Goal: Transaction & Acquisition: Book appointment/travel/reservation

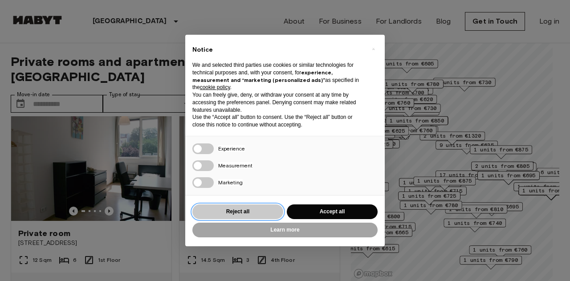
click at [247, 213] on button "Reject all" at bounding box center [237, 211] width 91 height 15
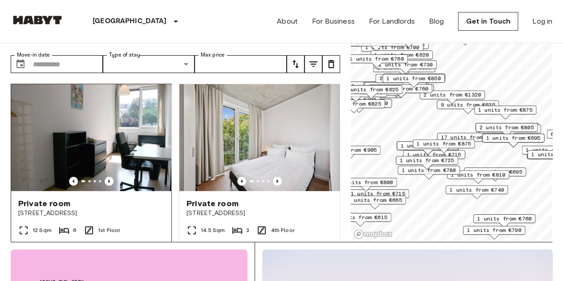
scroll to position [39, 0]
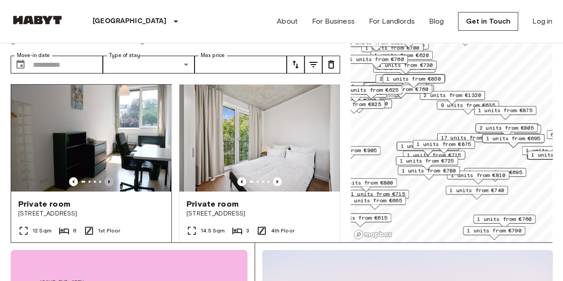
click at [108, 177] on icon "Previous image" at bounding box center [109, 181] width 9 height 9
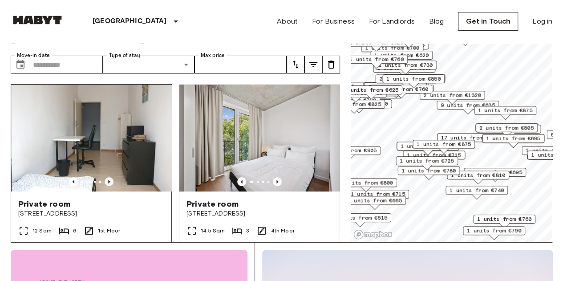
click at [108, 177] on icon "Previous image" at bounding box center [109, 181] width 9 height 9
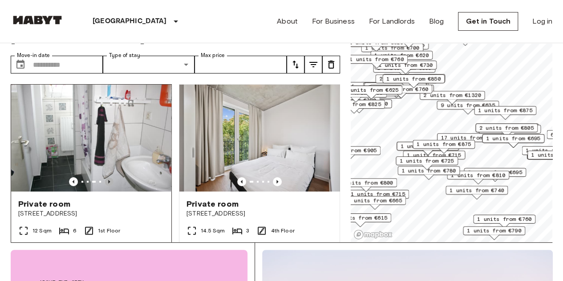
click at [108, 177] on icon "Previous image" at bounding box center [109, 181] width 9 height 9
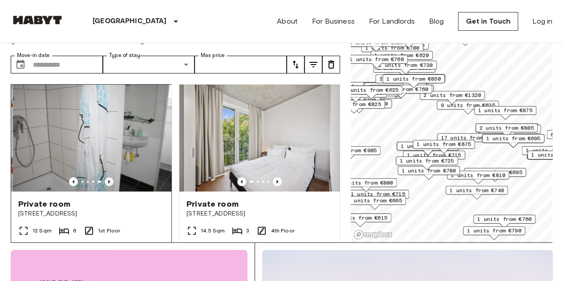
click at [108, 177] on icon "Previous image" at bounding box center [109, 181] width 9 height 9
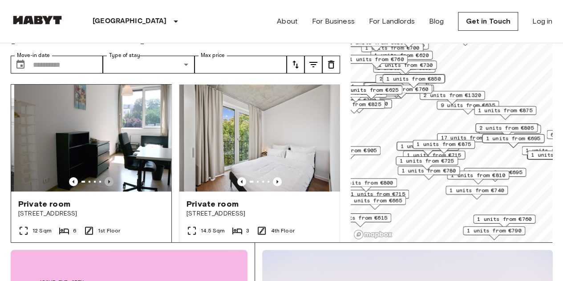
click at [108, 177] on icon "Previous image" at bounding box center [109, 181] width 9 height 9
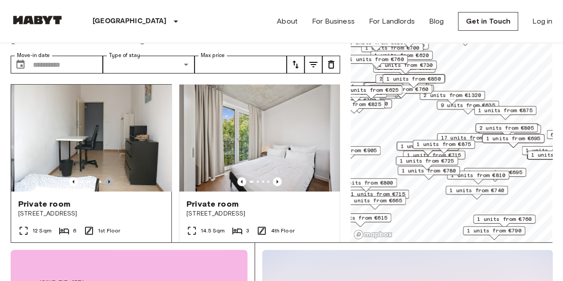
click at [108, 177] on icon "Previous image" at bounding box center [109, 181] width 9 height 9
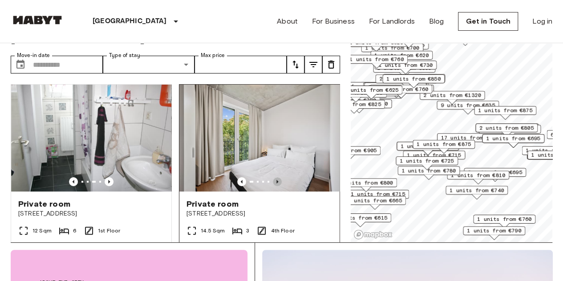
click at [276, 180] on icon "Previous image" at bounding box center [277, 182] width 2 height 4
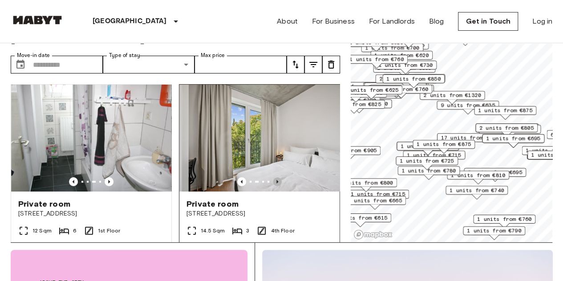
click at [276, 180] on icon "Previous image" at bounding box center [277, 182] width 2 height 4
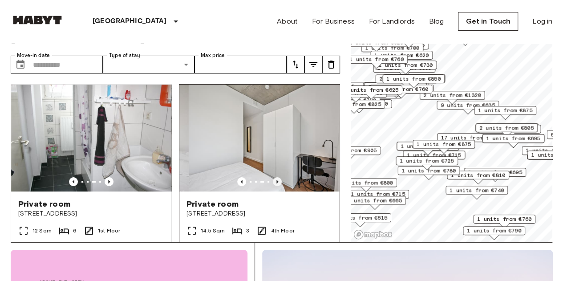
click at [276, 180] on icon "Previous image" at bounding box center [277, 182] width 2 height 4
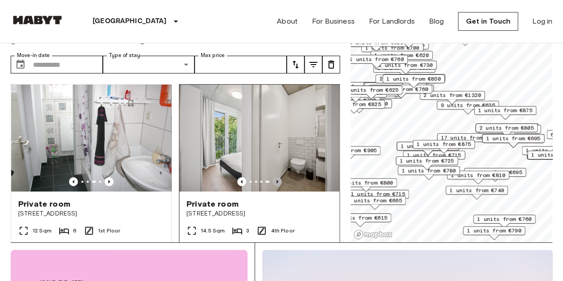
click at [276, 180] on icon "Previous image" at bounding box center [277, 182] width 2 height 4
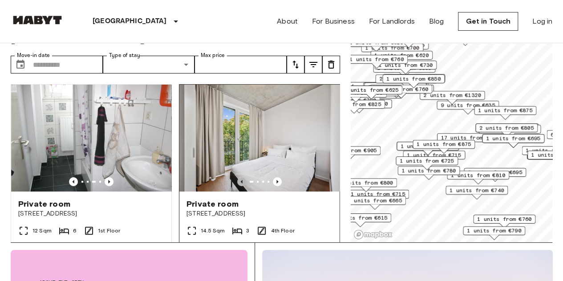
click at [239, 177] on icon "Previous image" at bounding box center [241, 181] width 9 height 9
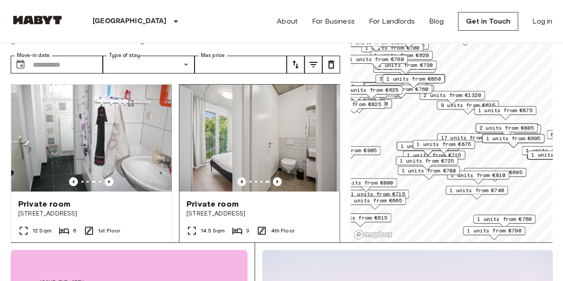
click at [239, 177] on icon "Previous image" at bounding box center [241, 181] width 9 height 9
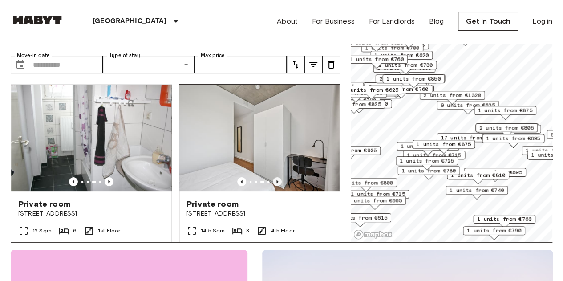
click at [273, 177] on icon "Previous image" at bounding box center [277, 181] width 9 height 9
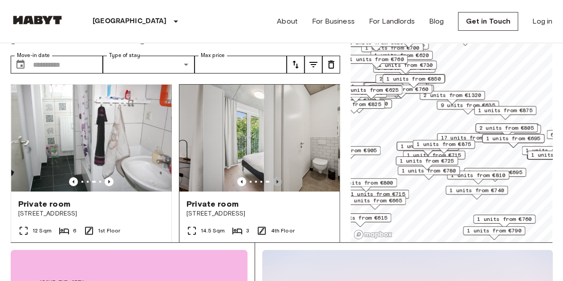
click at [273, 177] on icon "Previous image" at bounding box center [277, 181] width 9 height 9
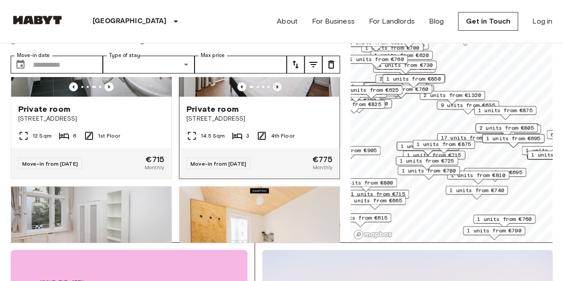
scroll to position [91, 0]
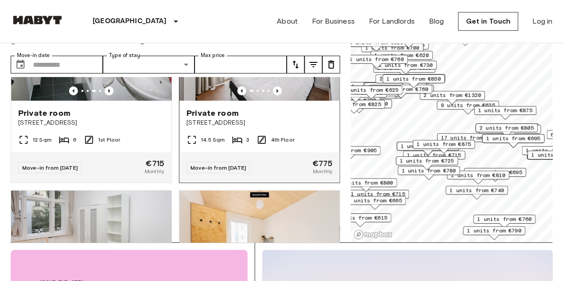
click at [295, 116] on div "Private room Stromstraße 48" at bounding box center [259, 118] width 160 height 34
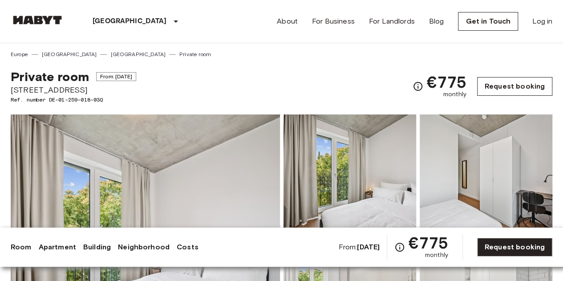
click at [504, 88] on link "Request booking" at bounding box center [514, 86] width 75 height 19
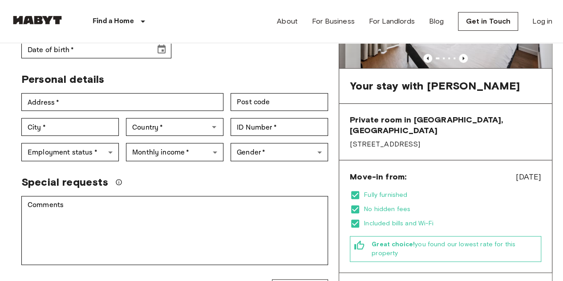
scroll to position [151, 0]
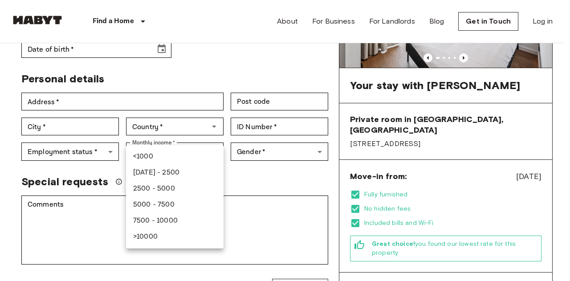
click at [237, 154] on div at bounding box center [285, 140] width 570 height 281
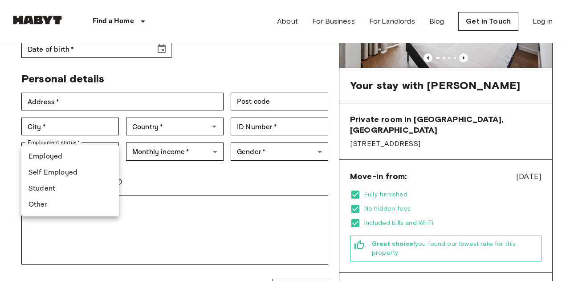
click at [183, 166] on div at bounding box center [285, 140] width 570 height 281
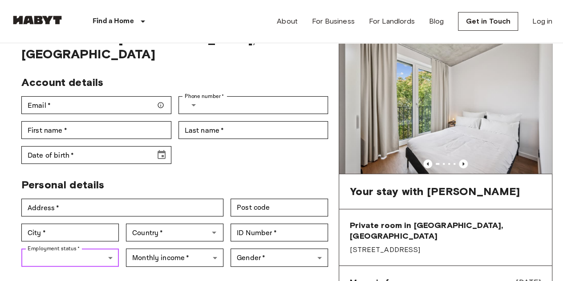
scroll to position [37, 0]
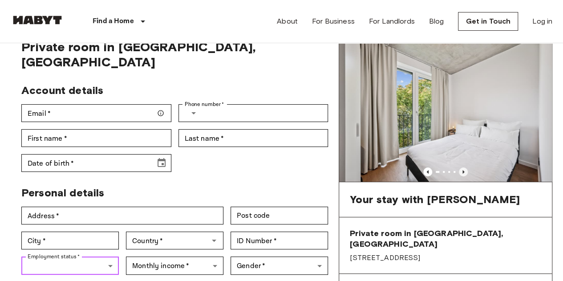
click at [463, 168] on icon "Previous image" at bounding box center [463, 171] width 9 height 9
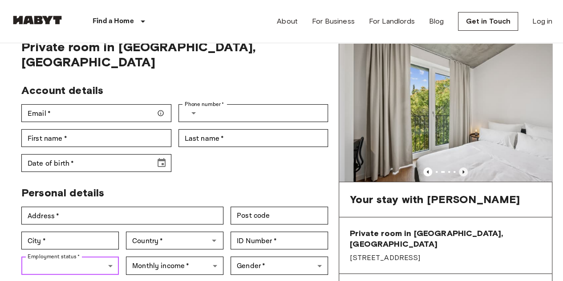
click at [463, 169] on icon "Previous image" at bounding box center [463, 171] width 9 height 9
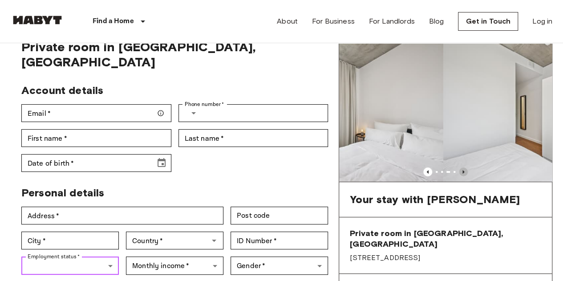
click at [463, 169] on icon "Previous image" at bounding box center [463, 171] width 9 height 9
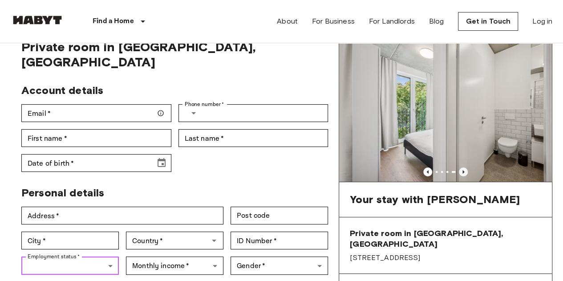
click at [463, 169] on icon "Previous image" at bounding box center [463, 171] width 9 height 9
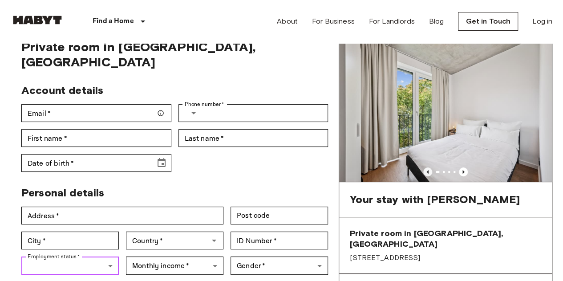
click at [428, 170] on icon "Previous image" at bounding box center [428, 172] width 2 height 4
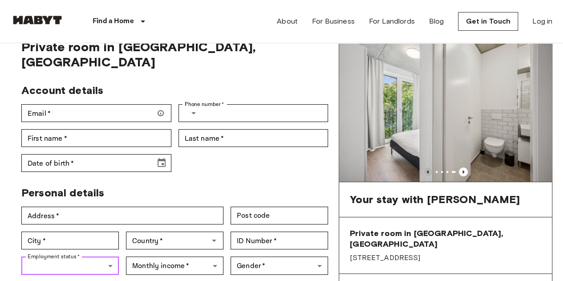
click at [428, 170] on icon "Previous image" at bounding box center [428, 172] width 2 height 4
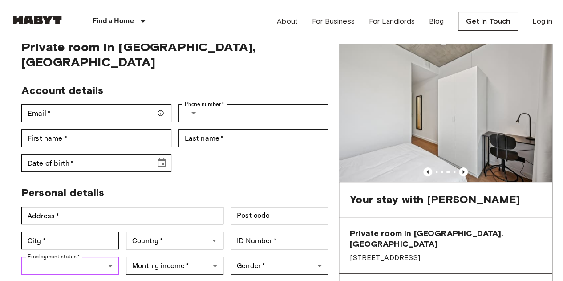
scroll to position [40, 0]
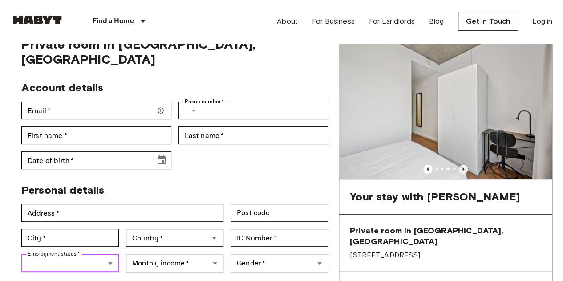
click at [465, 168] on icon "Previous image" at bounding box center [463, 169] width 9 height 9
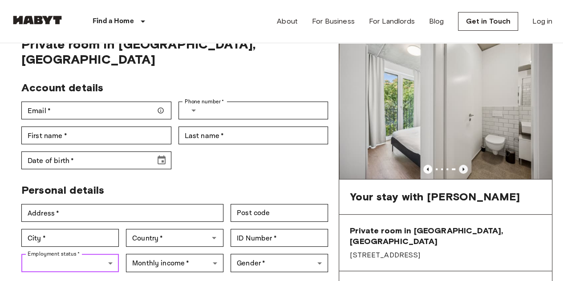
click at [465, 168] on icon "Previous image" at bounding box center [463, 169] width 9 height 9
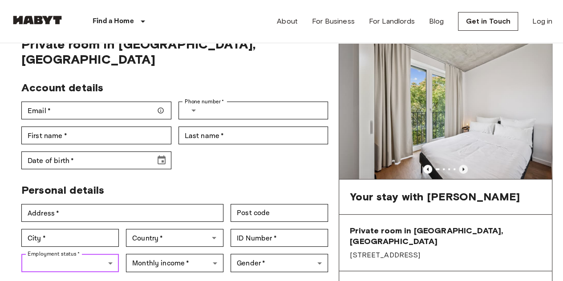
click at [465, 168] on icon "Previous image" at bounding box center [463, 169] width 9 height 9
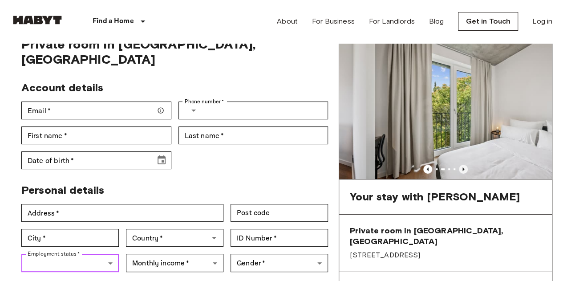
click at [465, 168] on icon "Previous image" at bounding box center [463, 169] width 9 height 9
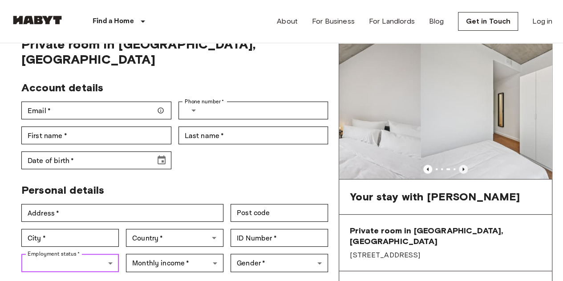
click at [465, 168] on icon "Previous image" at bounding box center [463, 169] width 9 height 9
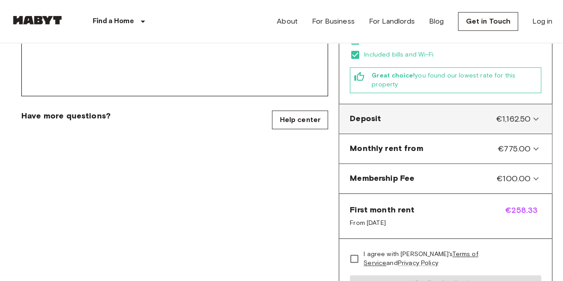
scroll to position [327, 0]
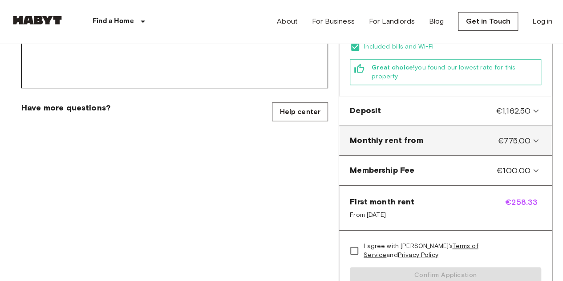
click at [533, 130] on from-panel "Monthly rent from €775.00" at bounding box center [446, 141] width 206 height 22
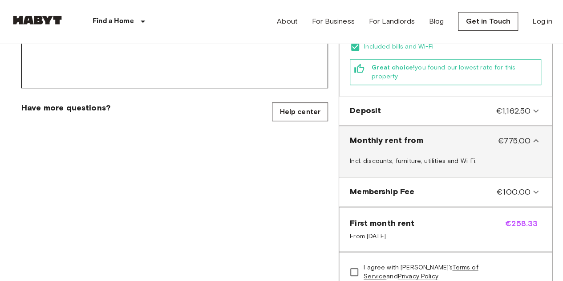
click at [533, 130] on from-panel "Monthly rent from €775.00" at bounding box center [446, 141] width 206 height 22
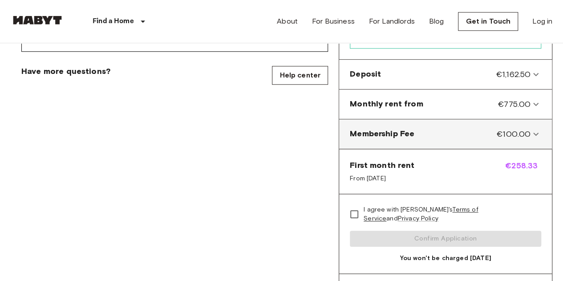
scroll to position [370, 0]
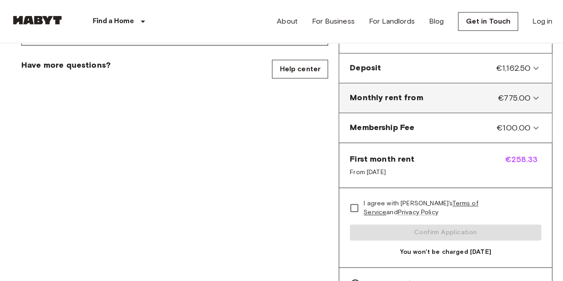
click at [538, 93] on icon at bounding box center [536, 98] width 11 height 11
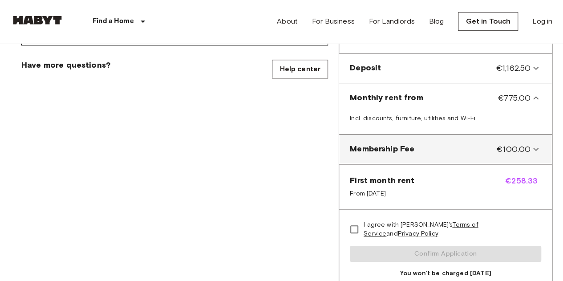
click at [548, 134] on div "Membership Fee €100.00 Charged only at the signature of the contract" at bounding box center [445, 149] width 213 height 30
click at [540, 144] on icon at bounding box center [536, 149] width 11 height 11
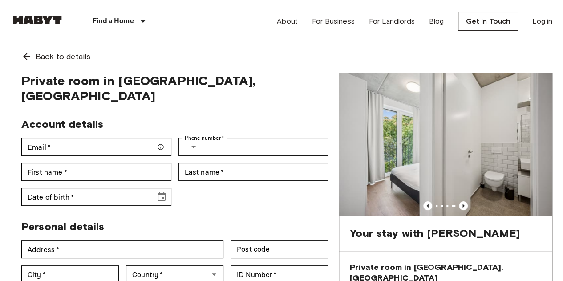
scroll to position [0, 0]
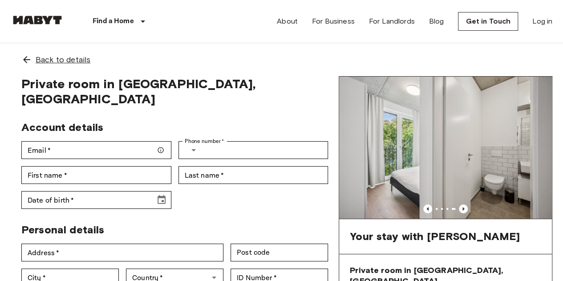
click at [23, 56] on icon at bounding box center [26, 59] width 11 height 11
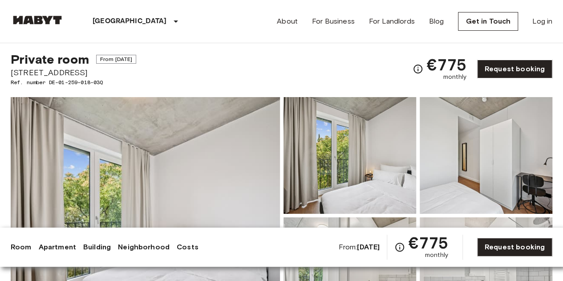
scroll to position [18, 0]
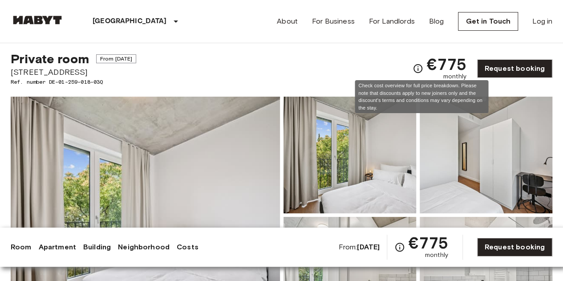
click at [421, 65] on icon "Check cost overview for full price breakdown. Please note that discounts apply …" at bounding box center [418, 68] width 11 height 11
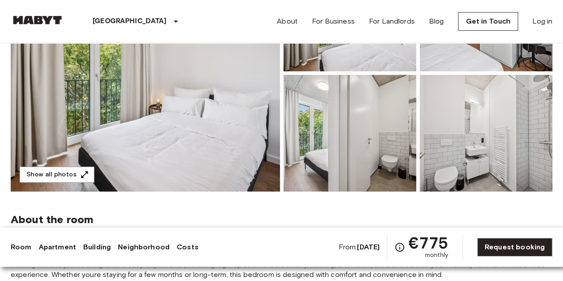
scroll to position [134, 0]
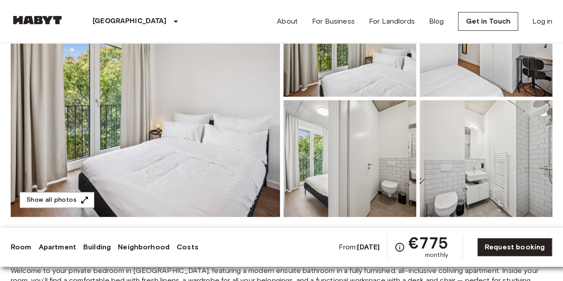
click at [328, 144] on img at bounding box center [350, 158] width 133 height 117
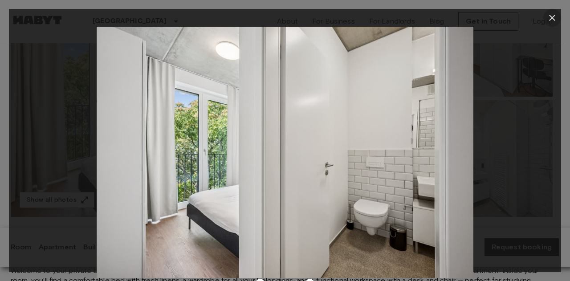
click at [552, 14] on icon "button" at bounding box center [552, 17] width 11 height 11
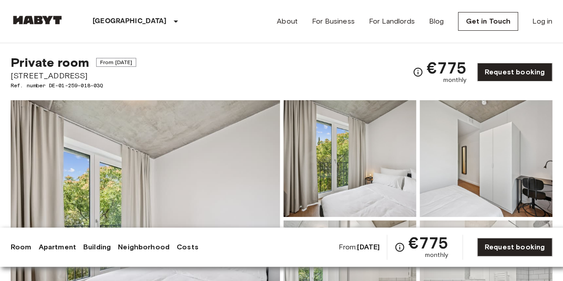
scroll to position [89, 0]
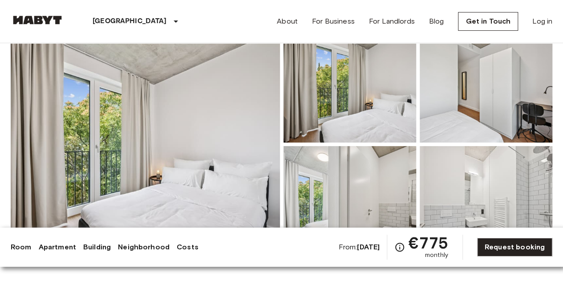
click at [199, 142] on img at bounding box center [145, 144] width 269 height 237
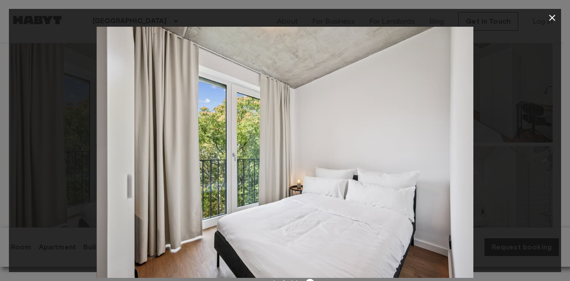
click at [537, 154] on div at bounding box center [285, 152] width 552 height 251
click at [553, 17] on icon "button" at bounding box center [552, 17] width 11 height 11
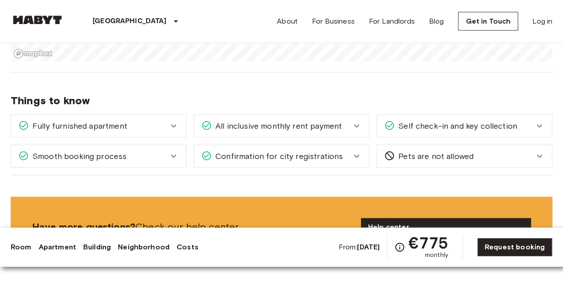
scroll to position [1153, 0]
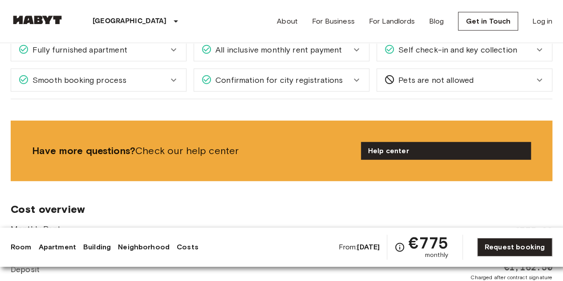
click at [365, 245] on b "Sep 21 2025" at bounding box center [368, 247] width 23 height 8
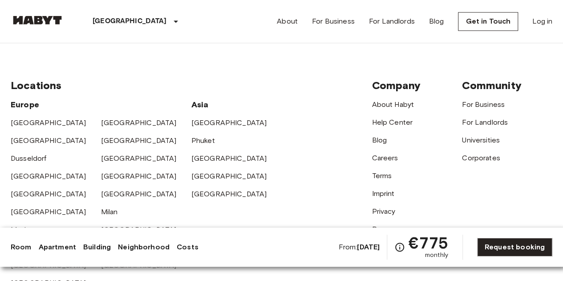
scroll to position [2236, 0]
click at [295, 23] on link "About" at bounding box center [287, 21] width 21 height 11
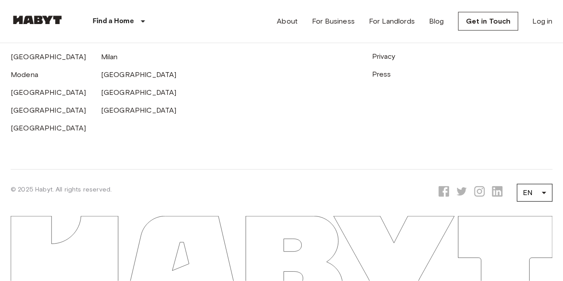
scroll to position [2772, 0]
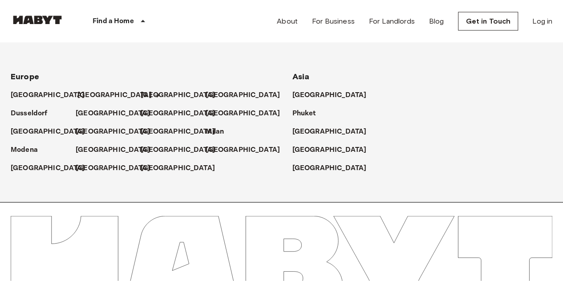
click at [90, 93] on p "[GEOGRAPHIC_DATA]" at bounding box center [114, 95] width 74 height 11
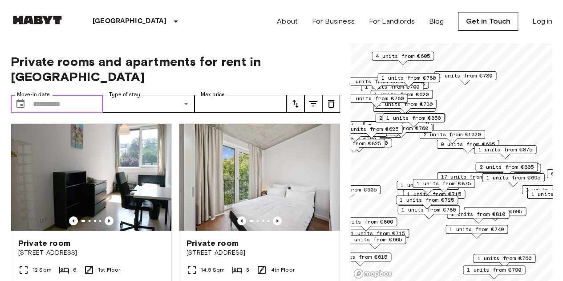
click at [85, 95] on input "Move-in date" at bounding box center [68, 104] width 70 height 18
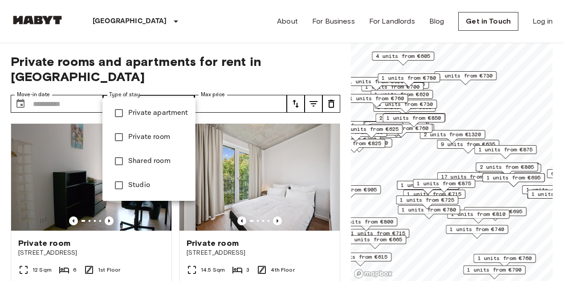
click at [230, 59] on div at bounding box center [285, 140] width 570 height 281
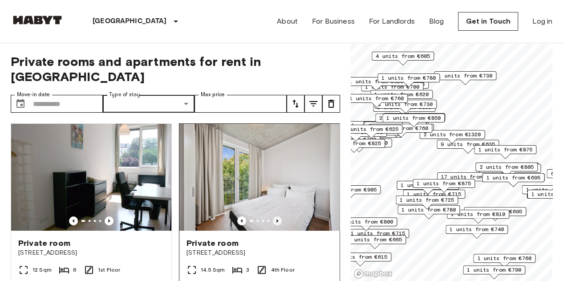
click at [273, 216] on icon "Previous image" at bounding box center [277, 220] width 9 height 9
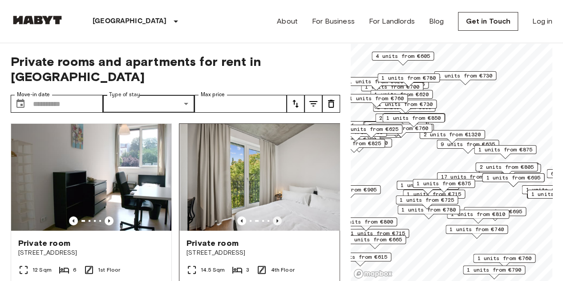
click at [273, 216] on icon "Previous image" at bounding box center [277, 220] width 9 height 9
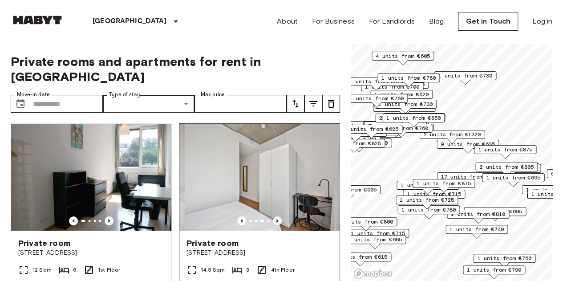
click at [273, 216] on icon "Previous image" at bounding box center [277, 220] width 9 height 9
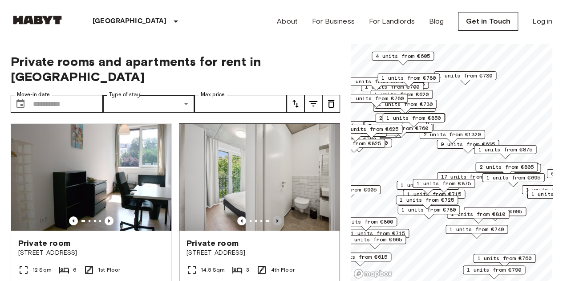
click at [273, 216] on icon "Previous image" at bounding box center [277, 220] width 9 height 9
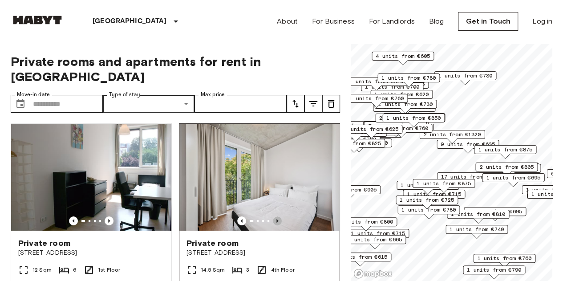
click at [273, 216] on icon "Previous image" at bounding box center [277, 220] width 9 height 9
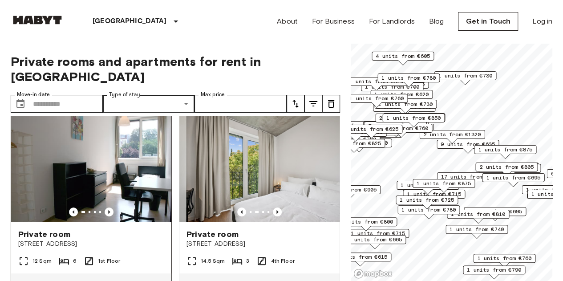
scroll to position [7, 0]
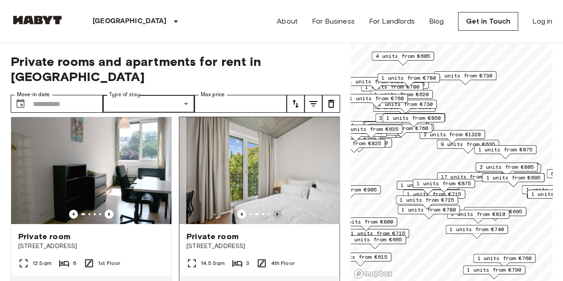
click at [273, 210] on icon "Previous image" at bounding box center [277, 214] width 9 height 9
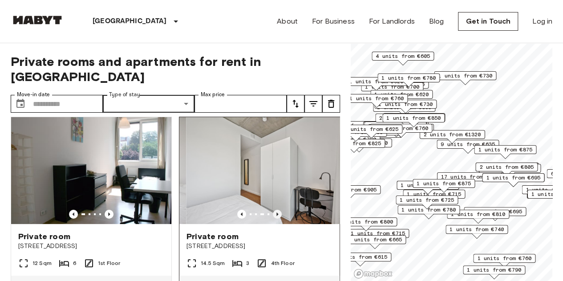
click at [276, 212] on icon "Previous image" at bounding box center [277, 214] width 2 height 4
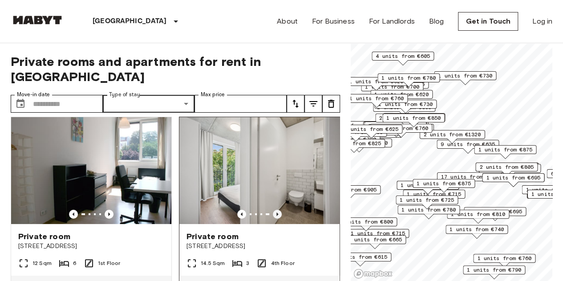
click at [276, 212] on icon "Previous image" at bounding box center [277, 214] width 2 height 4
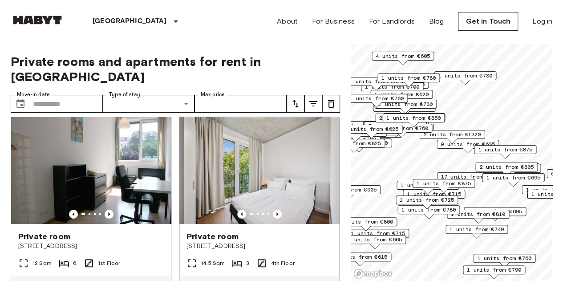
click at [294, 242] on span "Stromstraße 48" at bounding box center [260, 246] width 146 height 9
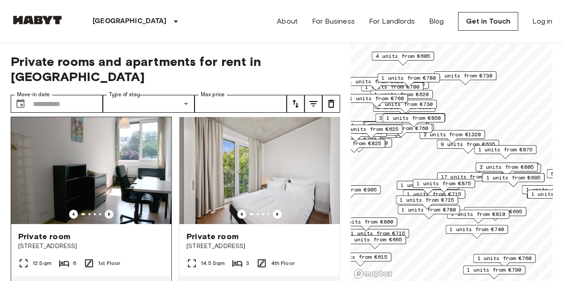
click at [106, 210] on icon "Previous image" at bounding box center [109, 214] width 9 height 9
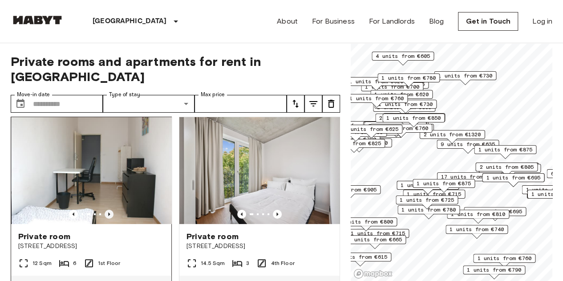
click at [106, 210] on icon "Previous image" at bounding box center [109, 214] width 9 height 9
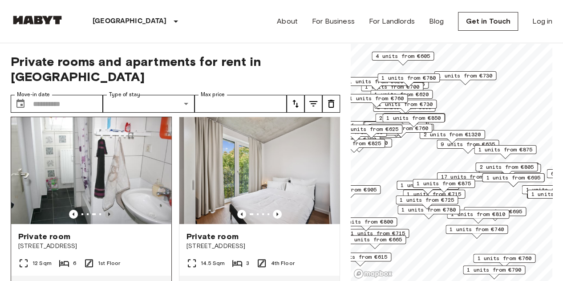
click at [106, 210] on icon "Previous image" at bounding box center [109, 214] width 9 height 9
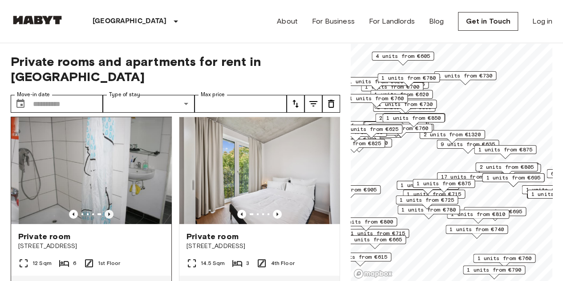
click at [106, 210] on icon "Previous image" at bounding box center [109, 214] width 9 height 9
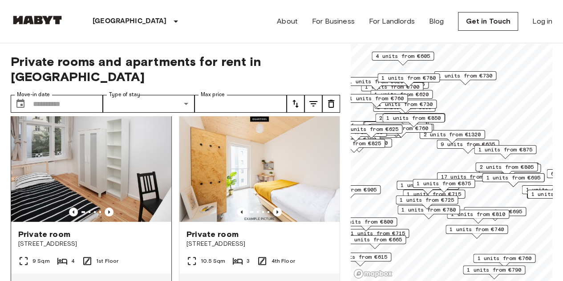
scroll to position [206, 0]
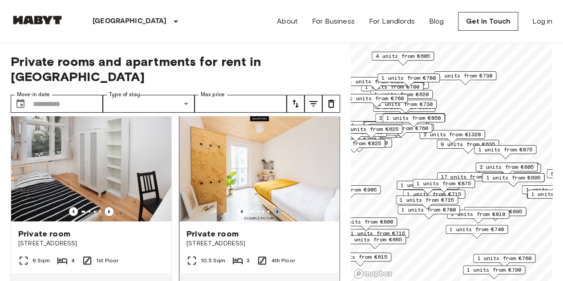
click at [273, 207] on icon "Previous image" at bounding box center [277, 211] width 9 height 9
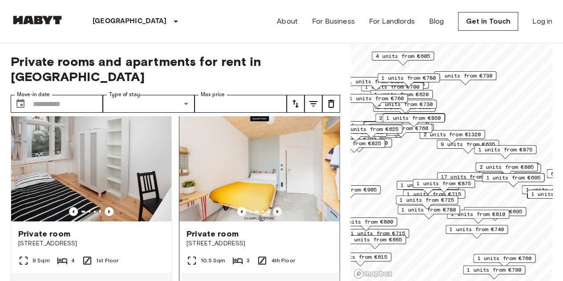
click at [273, 207] on icon "Previous image" at bounding box center [277, 211] width 9 height 9
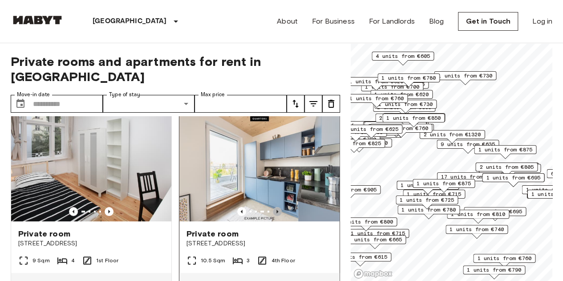
click at [273, 207] on icon "Previous image" at bounding box center [277, 211] width 9 height 9
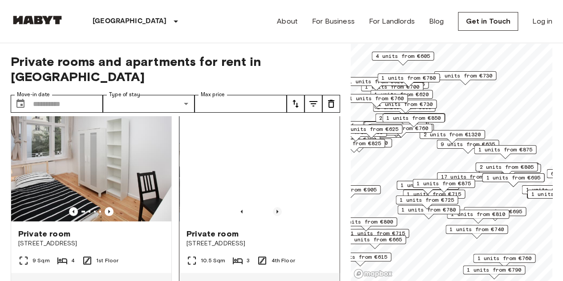
click at [273, 207] on icon "Previous image" at bounding box center [277, 211] width 9 height 9
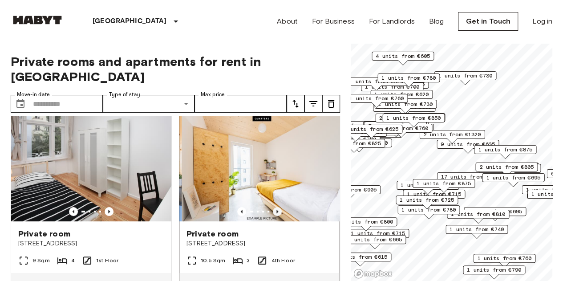
click at [273, 207] on icon "Previous image" at bounding box center [277, 211] width 9 height 9
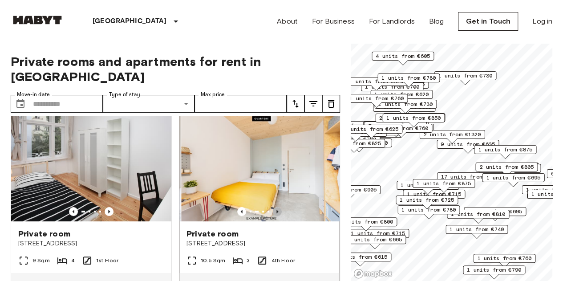
click at [273, 207] on icon "Previous image" at bounding box center [277, 211] width 9 height 9
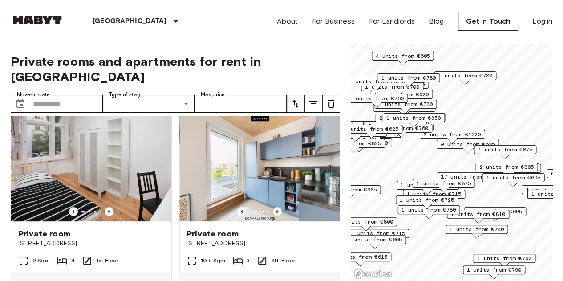
click at [273, 207] on icon "Previous image" at bounding box center [277, 211] width 9 height 9
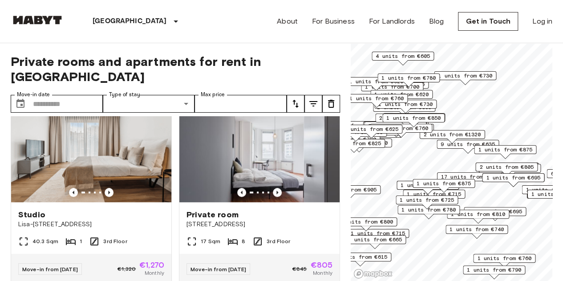
scroll to position [424, 0]
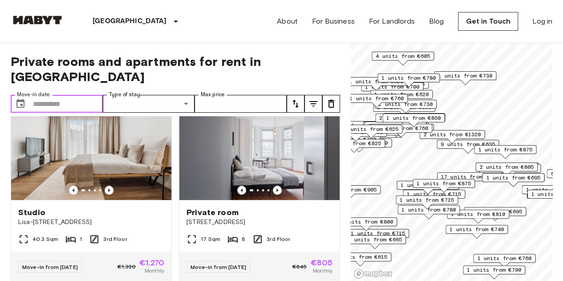
click at [69, 95] on input "Move-in date" at bounding box center [68, 104] width 70 height 18
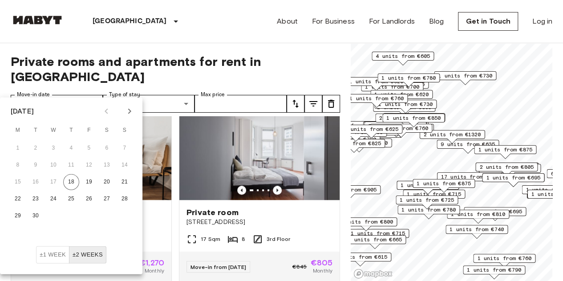
click at [132, 109] on icon "Next month" at bounding box center [129, 111] width 11 height 11
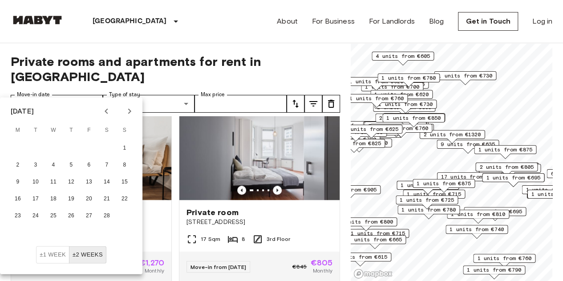
click at [132, 109] on icon "Next month" at bounding box center [129, 111] width 11 height 11
click at [124, 195] on button "26" at bounding box center [125, 199] width 16 height 16
type input "**********"
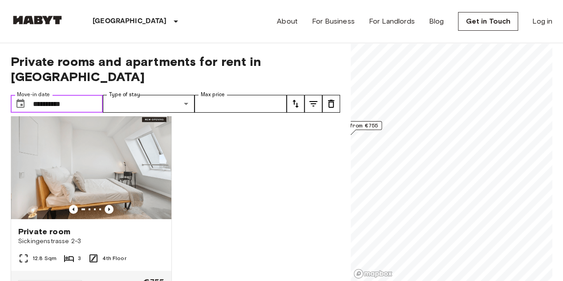
scroll to position [11, 0]
click at [108, 208] on icon "Previous image" at bounding box center [109, 210] width 2 height 4
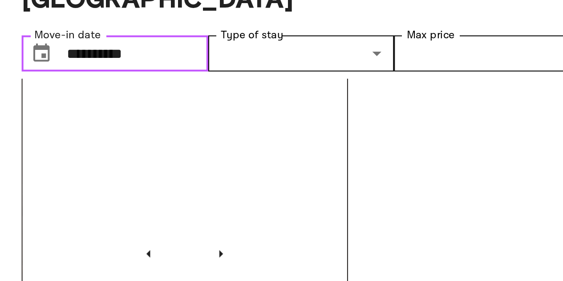
scroll to position [18, 0]
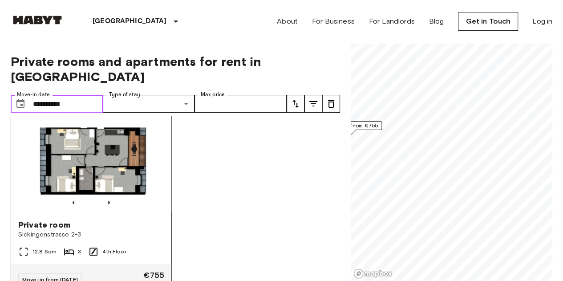
click at [114, 198] on div at bounding box center [91, 202] width 160 height 9
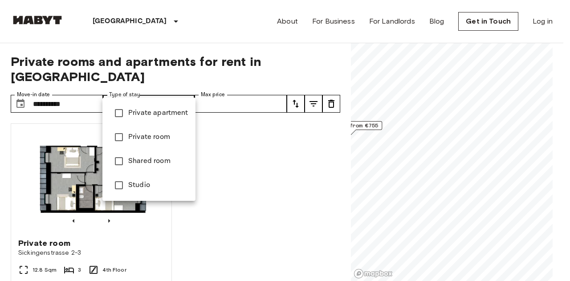
type input "**********"
click at [273, 139] on div at bounding box center [285, 140] width 570 height 281
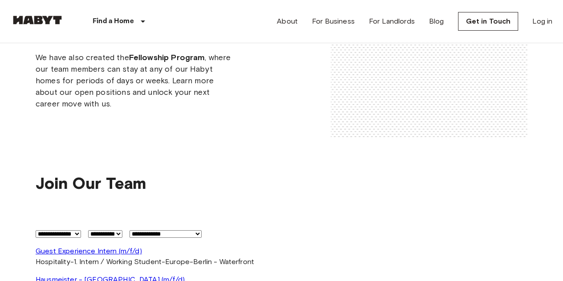
scroll to position [1586, 0]
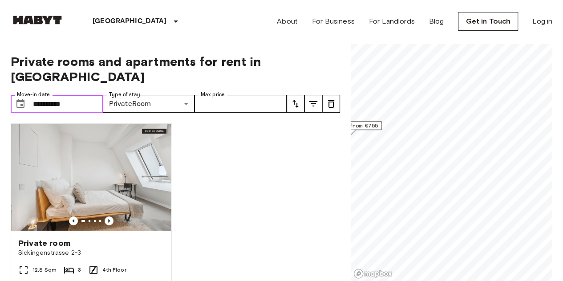
click at [78, 95] on input "**********" at bounding box center [68, 104] width 70 height 18
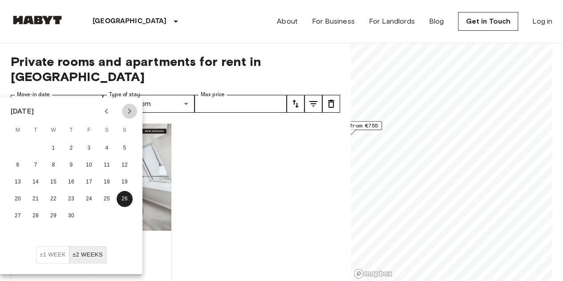
click at [130, 109] on icon "Next month" at bounding box center [129, 111] width 11 height 11
click at [14, 166] on button "4" at bounding box center [18, 165] width 16 height 16
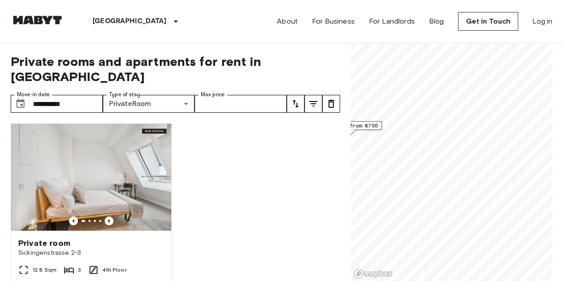
click at [231, 131] on div "Private room Sickingenstrasse 2-3 12.8 Sqm 3 4th Floor Move-in from 27 Apr 26 €…" at bounding box center [172, 198] width 337 height 165
click at [78, 95] on input "**********" at bounding box center [68, 104] width 70 height 18
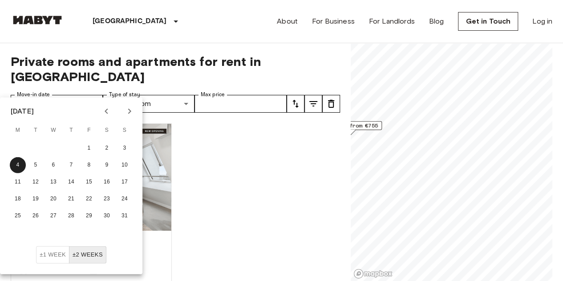
click at [109, 111] on icon "Previous month" at bounding box center [106, 111] width 11 height 11
click at [125, 147] on button "1" at bounding box center [125, 148] width 16 height 16
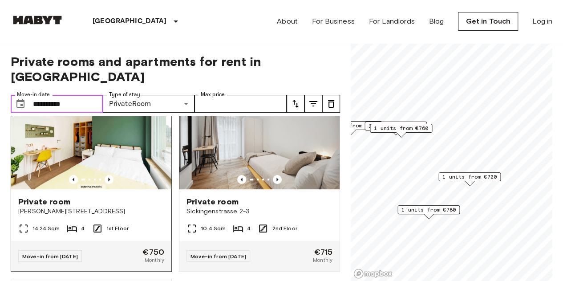
scroll to position [235, 0]
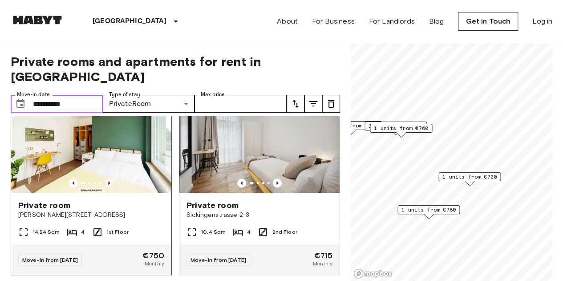
click at [108, 181] on icon "Previous image" at bounding box center [109, 183] width 2 height 4
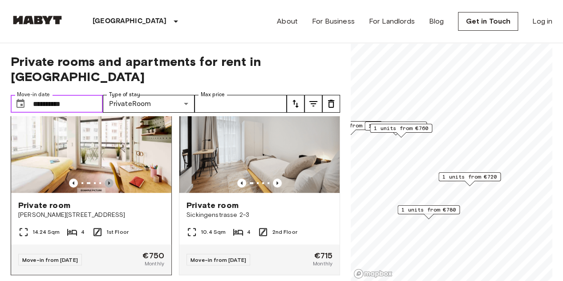
click at [108, 181] on icon "Previous image" at bounding box center [109, 183] width 2 height 4
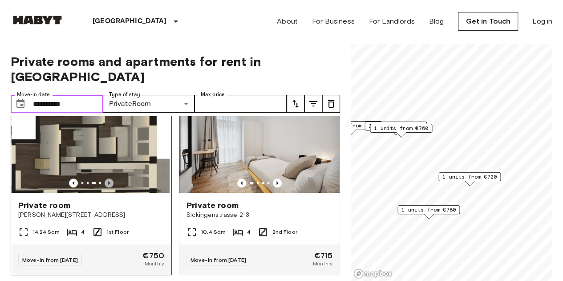
click at [108, 181] on icon "Previous image" at bounding box center [109, 183] width 2 height 4
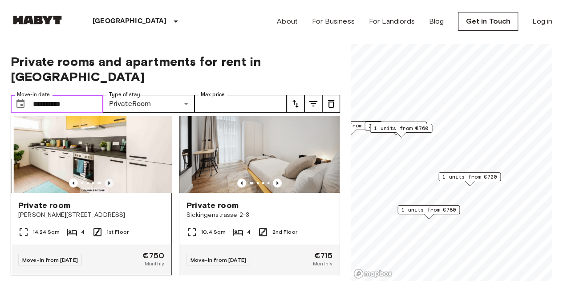
click at [108, 181] on icon "Previous image" at bounding box center [109, 183] width 2 height 4
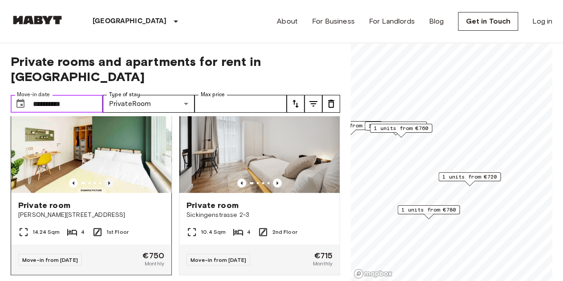
click at [108, 181] on icon "Previous image" at bounding box center [109, 183] width 2 height 4
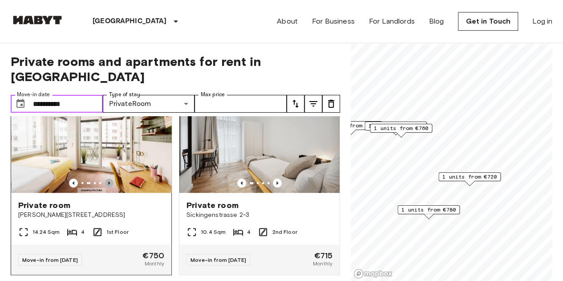
click at [108, 181] on icon "Previous image" at bounding box center [109, 183] width 2 height 4
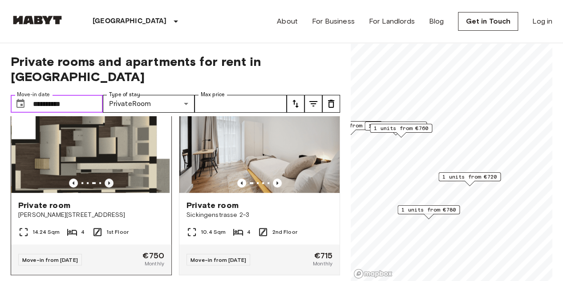
click at [108, 181] on icon "Previous image" at bounding box center [109, 183] width 2 height 4
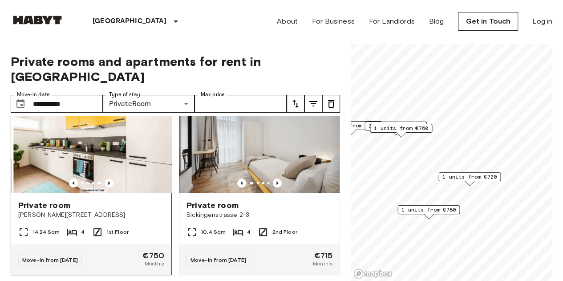
click at [122, 228] on span "1st Floor" at bounding box center [117, 232] width 22 height 8
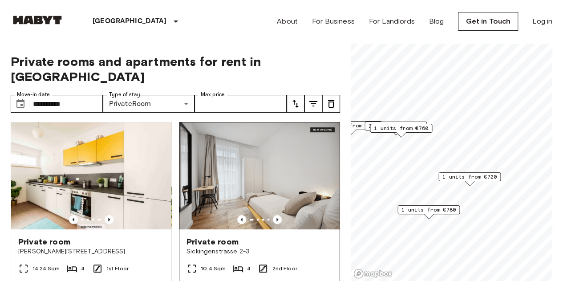
scroll to position [198, 0]
click at [273, 215] on icon "Previous image" at bounding box center [277, 219] width 9 height 9
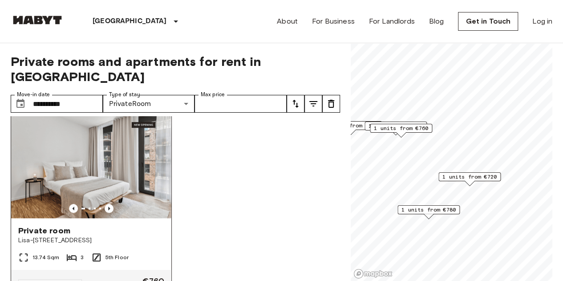
scroll to position [406, 0]
click at [108, 207] on icon "Previous image" at bounding box center [109, 209] width 2 height 4
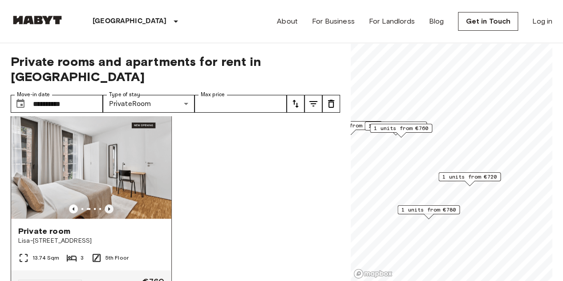
click at [107, 204] on icon "Previous image" at bounding box center [109, 208] width 9 height 9
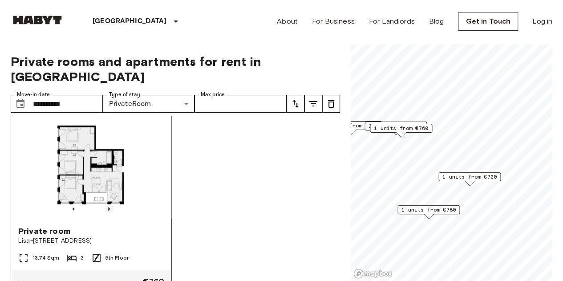
click at [109, 204] on icon "Previous image" at bounding box center [109, 208] width 9 height 9
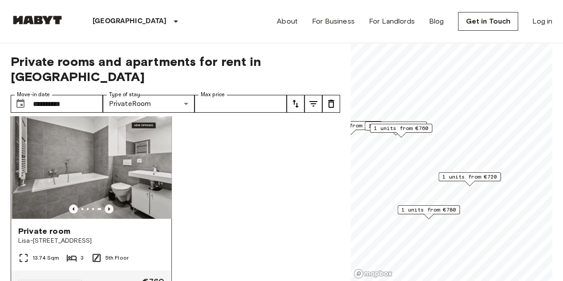
click at [109, 204] on icon "Previous image" at bounding box center [109, 208] width 9 height 9
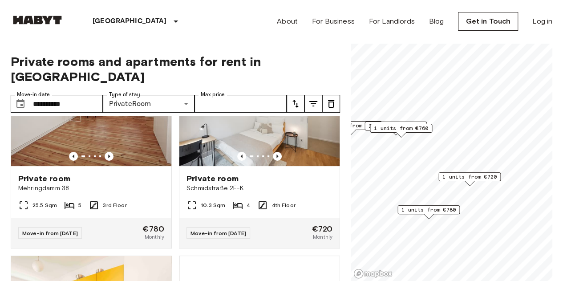
scroll to position [0, 0]
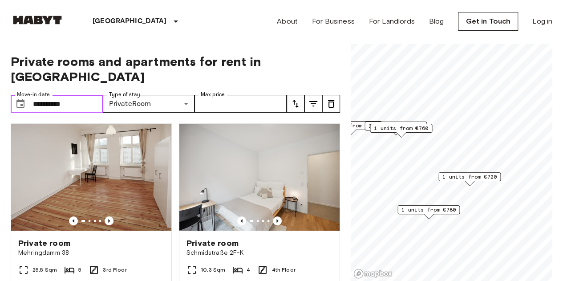
click at [77, 95] on input "**********" at bounding box center [68, 104] width 70 height 18
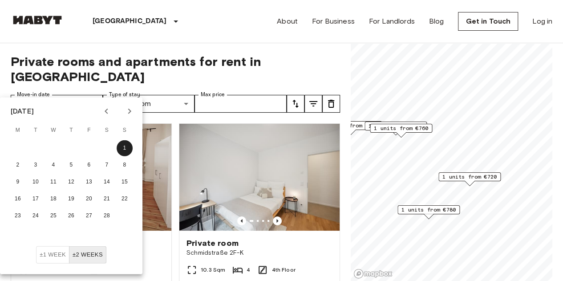
click at [110, 111] on icon "Previous month" at bounding box center [106, 111] width 11 height 11
click at [71, 149] on button "1" at bounding box center [71, 148] width 16 height 16
type input "**********"
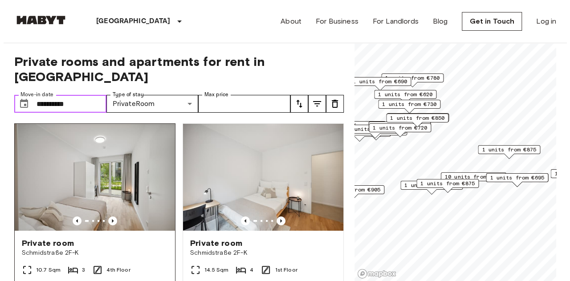
scroll to position [30, 0]
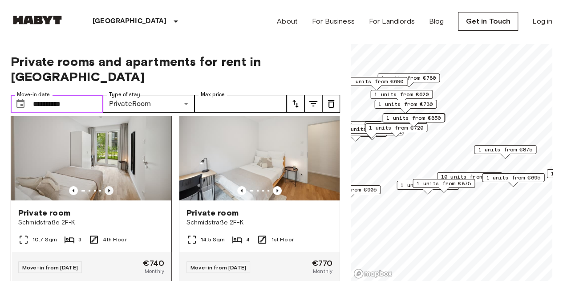
click at [106, 186] on icon "Previous image" at bounding box center [109, 190] width 9 height 9
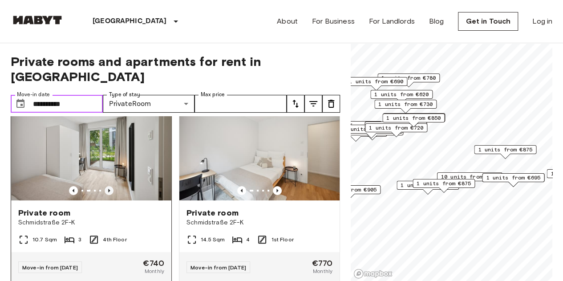
click at [106, 186] on icon "Previous image" at bounding box center [109, 190] width 9 height 9
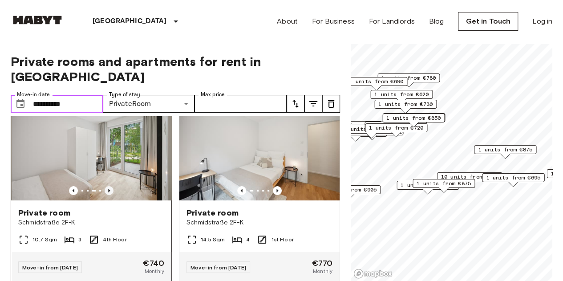
click at [106, 186] on icon "Previous image" at bounding box center [109, 190] width 9 height 9
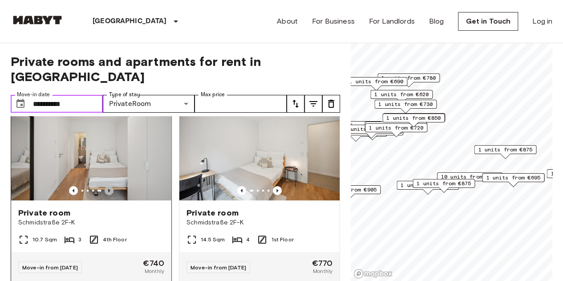
click at [106, 186] on icon "Previous image" at bounding box center [109, 190] width 9 height 9
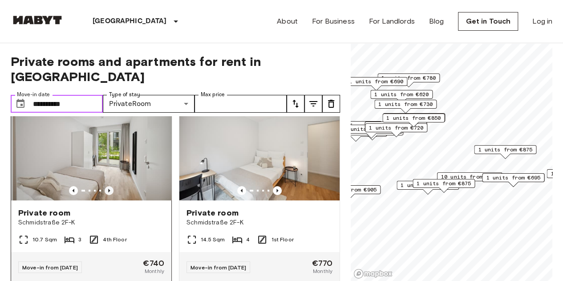
click at [106, 186] on icon "Previous image" at bounding box center [109, 190] width 9 height 9
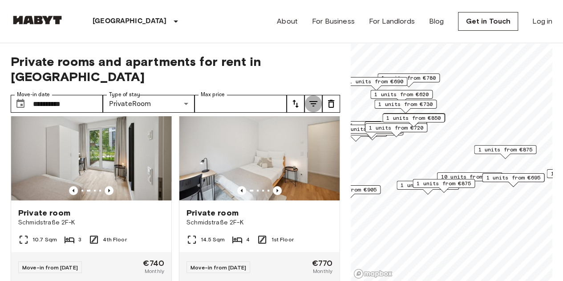
click at [314, 95] on button "tune" at bounding box center [313, 104] width 18 height 18
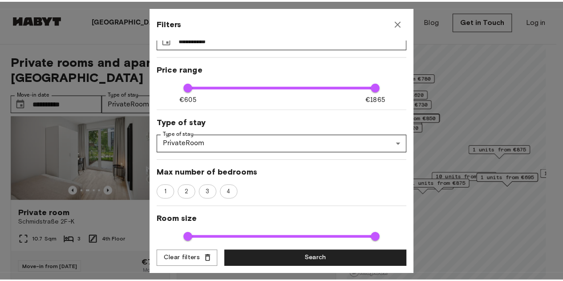
scroll to position [0, 0]
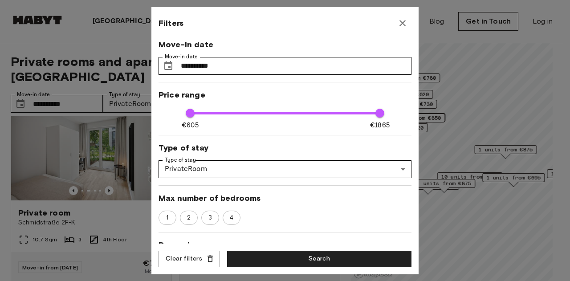
click at [403, 24] on icon "button" at bounding box center [402, 23] width 6 height 6
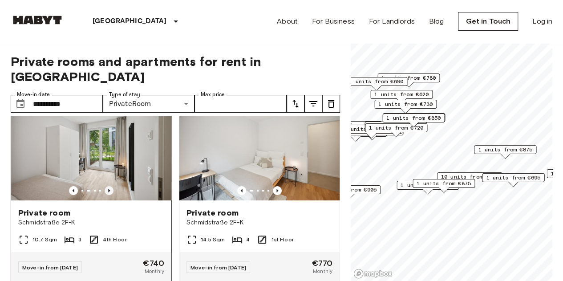
click at [110, 186] on icon "Previous image" at bounding box center [109, 190] width 9 height 9
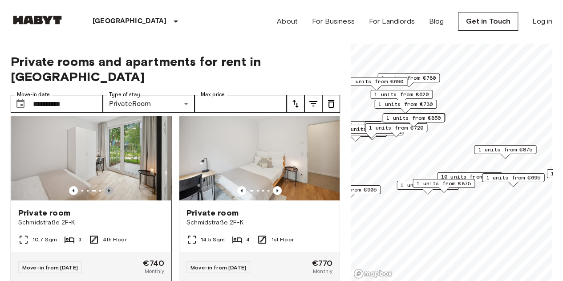
click at [110, 186] on icon "Previous image" at bounding box center [109, 190] width 9 height 9
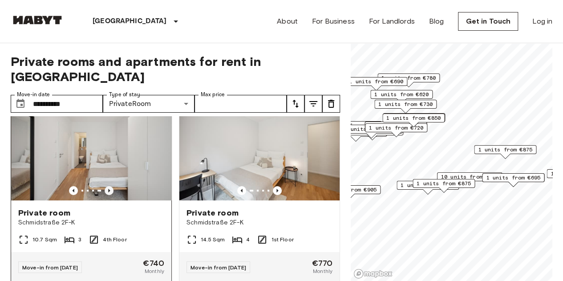
click at [109, 186] on icon "Previous image" at bounding box center [109, 190] width 9 height 9
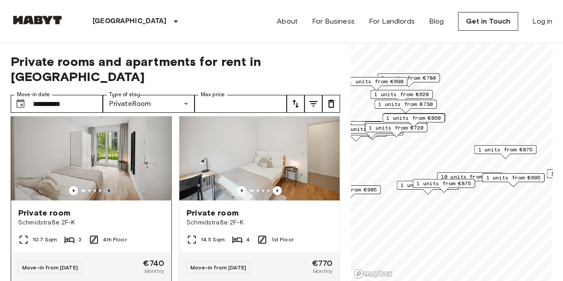
click at [109, 186] on icon "Previous image" at bounding box center [109, 190] width 9 height 9
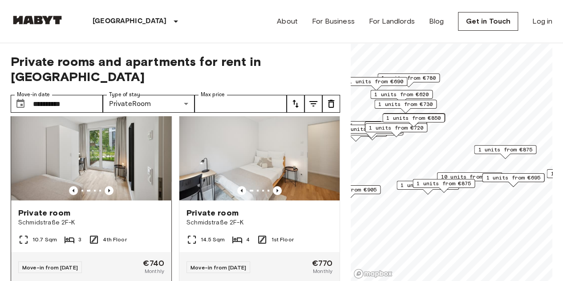
click at [68, 147] on img at bounding box center [91, 146] width 160 height 107
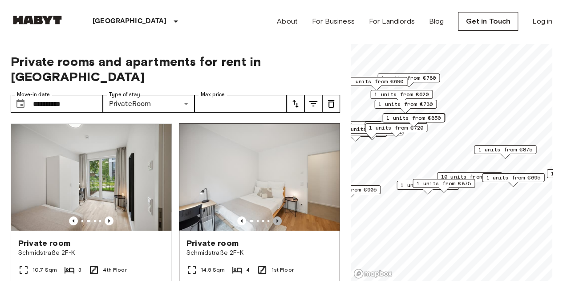
click at [273, 216] on icon "Previous image" at bounding box center [277, 220] width 9 height 9
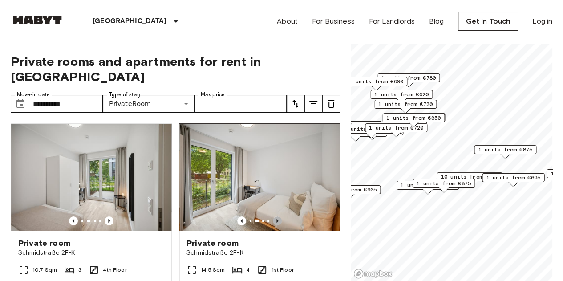
click at [273, 216] on icon "Previous image" at bounding box center [277, 220] width 9 height 9
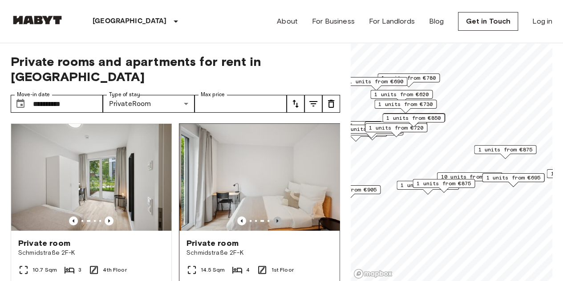
click at [273, 216] on icon "Previous image" at bounding box center [277, 220] width 9 height 9
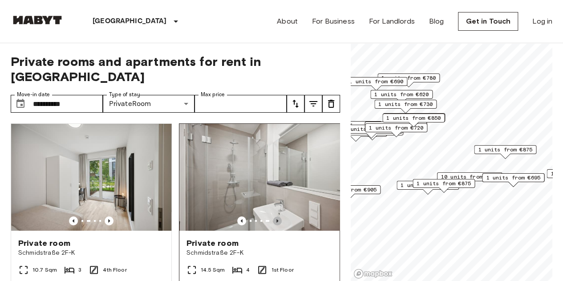
click at [273, 216] on icon "Previous image" at bounding box center [277, 220] width 9 height 9
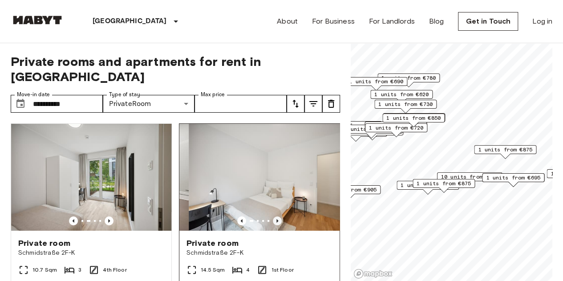
click at [273, 216] on icon "Previous image" at bounding box center [277, 220] width 9 height 9
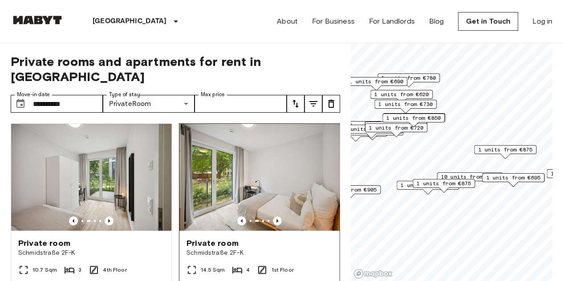
click at [273, 216] on icon "Previous image" at bounding box center [277, 220] width 9 height 9
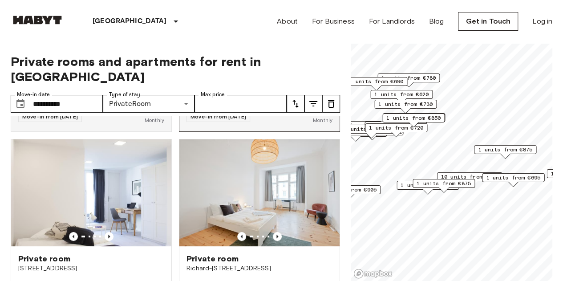
scroll to position [225, 0]
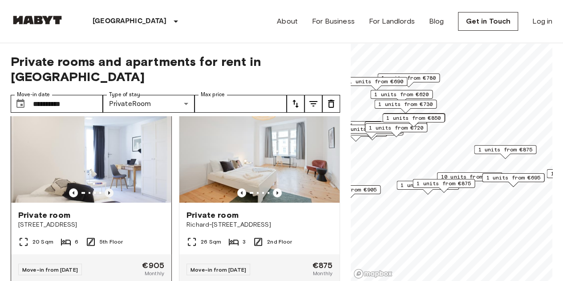
click at [106, 188] on icon "Previous image" at bounding box center [109, 192] width 9 height 9
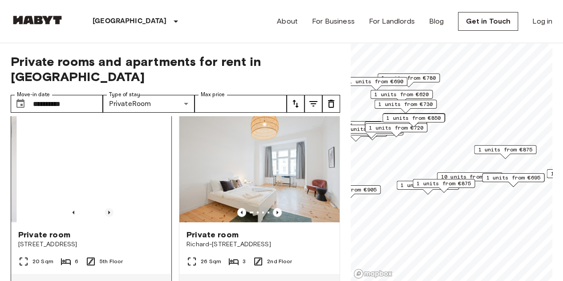
scroll to position [207, 0]
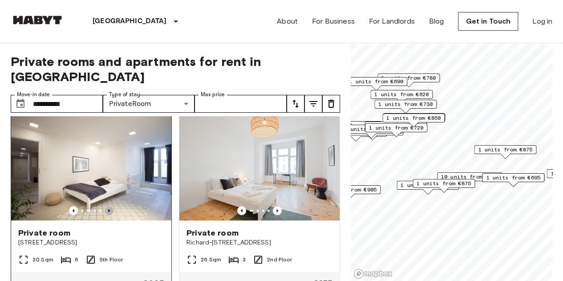
click at [108, 206] on icon "Previous image" at bounding box center [109, 210] width 9 height 9
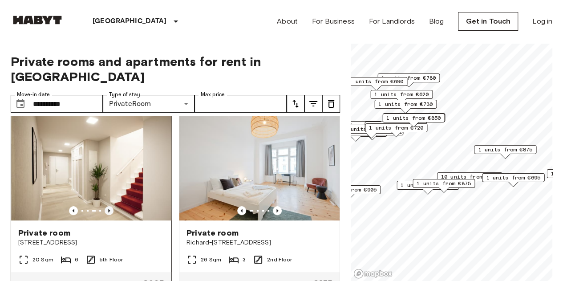
click at [108, 206] on icon "Previous image" at bounding box center [109, 210] width 9 height 9
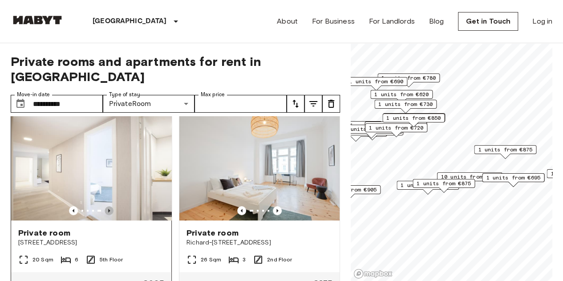
click at [109, 206] on icon "Previous image" at bounding box center [109, 210] width 9 height 9
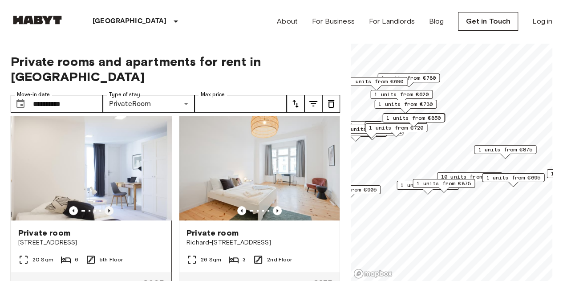
click at [109, 206] on icon "Previous image" at bounding box center [109, 210] width 9 height 9
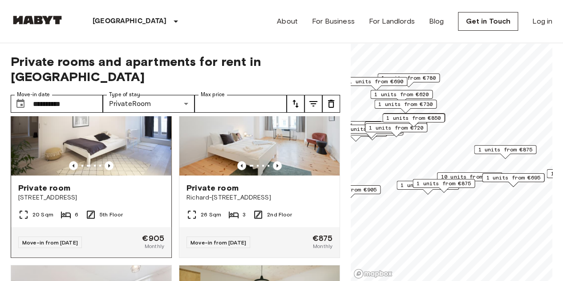
scroll to position [254, 0]
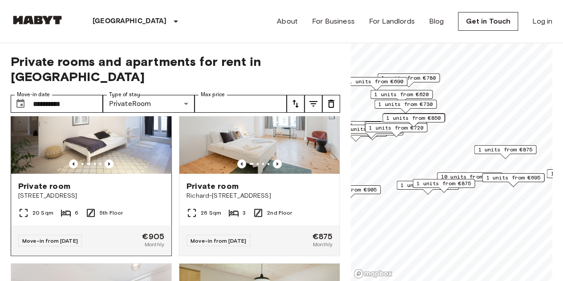
click at [135, 191] on span "Kurfürstendamm 28" at bounding box center [91, 195] width 146 height 9
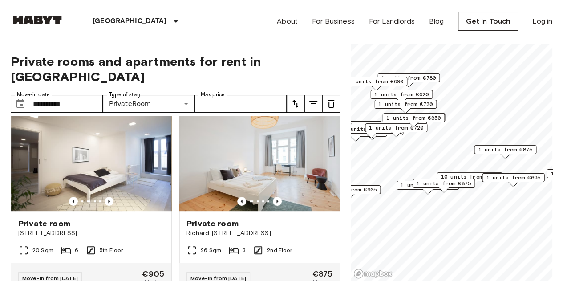
scroll to position [216, 0]
click at [273, 197] on icon "Previous image" at bounding box center [277, 201] width 9 height 9
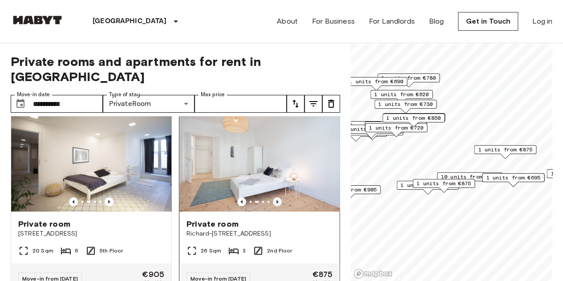
click at [273, 197] on icon "Previous image" at bounding box center [277, 201] width 9 height 9
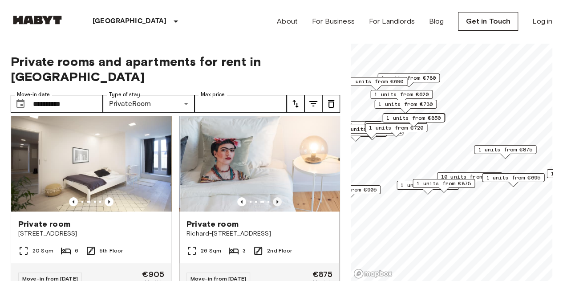
click at [273, 197] on icon "Previous image" at bounding box center [277, 201] width 9 height 9
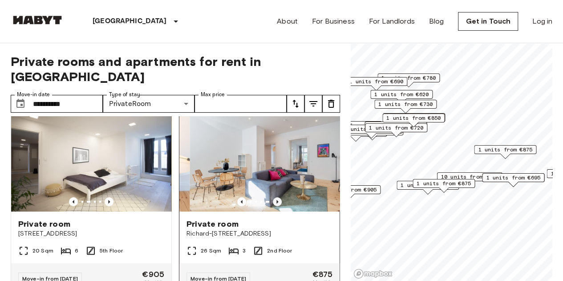
click at [273, 197] on icon "Previous image" at bounding box center [277, 201] width 9 height 9
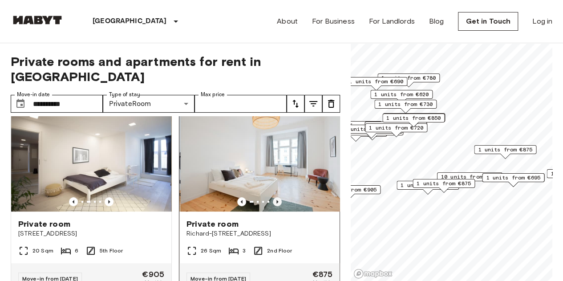
click at [273, 197] on icon "Previous image" at bounding box center [277, 201] width 9 height 9
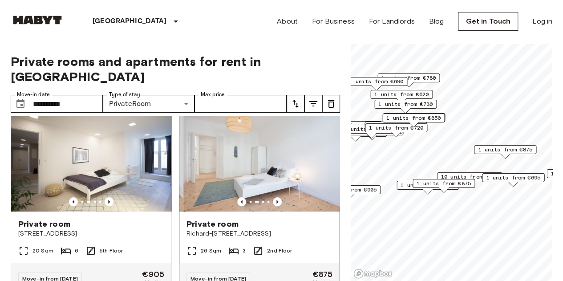
click at [309, 219] on div "Private room" at bounding box center [260, 224] width 146 height 11
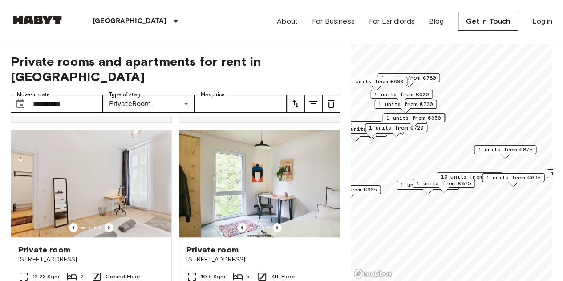
scroll to position [411, 0]
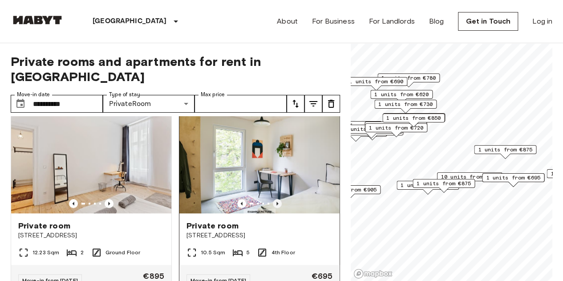
click at [273, 199] on icon "Previous image" at bounding box center [277, 203] width 9 height 9
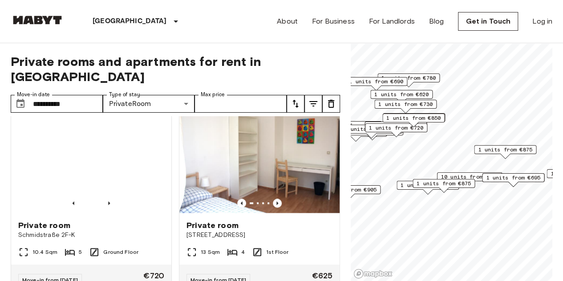
scroll to position [609, 0]
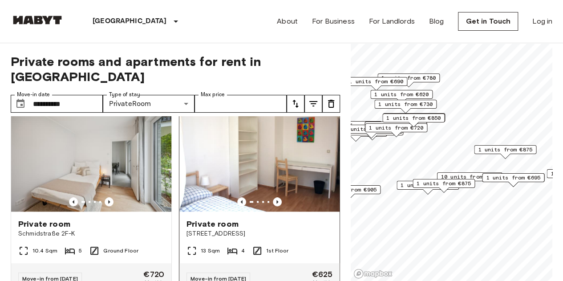
click at [271, 192] on img at bounding box center [259, 158] width 160 height 107
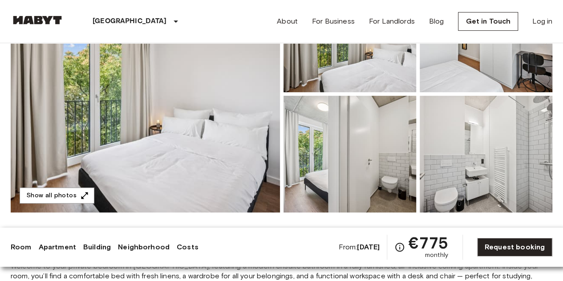
scroll to position [139, 0]
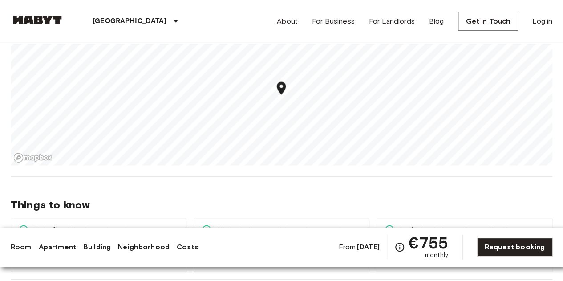
scroll to position [980, 0]
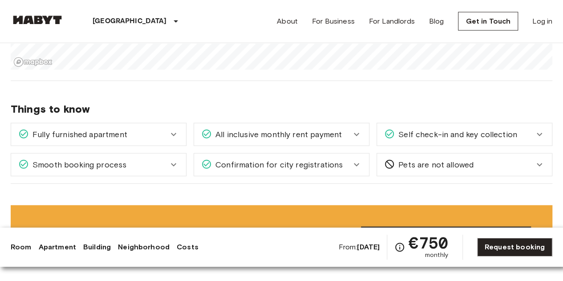
scroll to position [1071, 0]
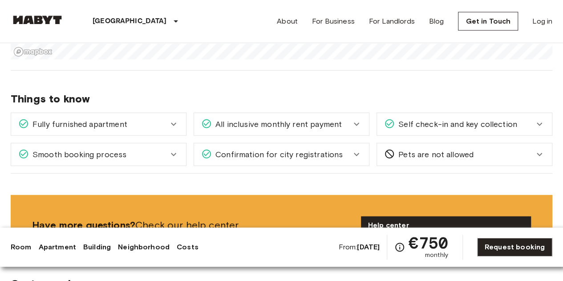
click at [175, 126] on icon at bounding box center [173, 124] width 11 height 11
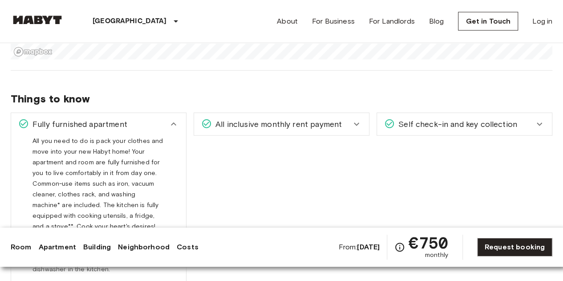
click at [175, 126] on icon at bounding box center [173, 124] width 11 height 11
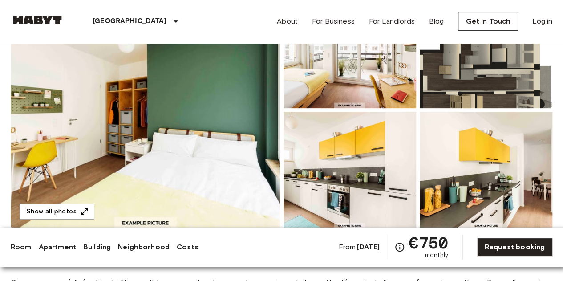
scroll to position [122, 0]
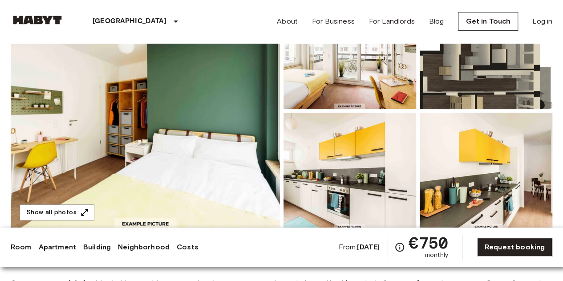
click at [200, 104] on img at bounding box center [145, 110] width 269 height 237
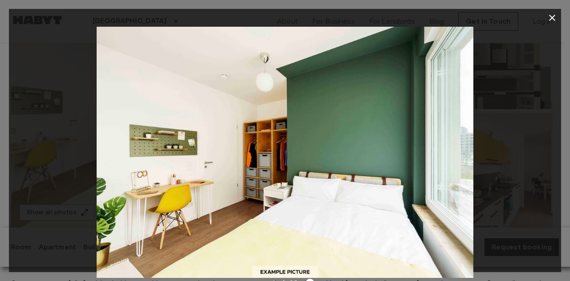
click at [555, 11] on button "button" at bounding box center [552, 18] width 18 height 18
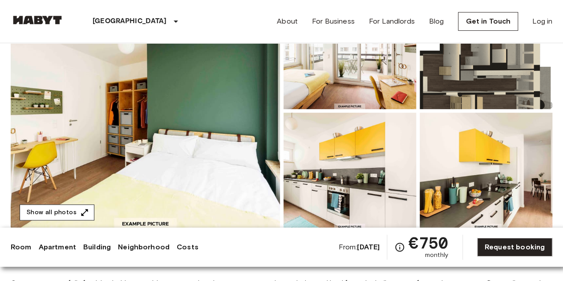
click at [68, 206] on button "Show all photos" at bounding box center [57, 212] width 75 height 16
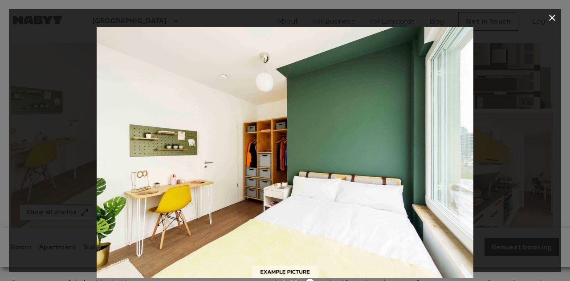
click at [524, 158] on div at bounding box center [285, 152] width 552 height 251
click at [387, 176] on img at bounding box center [285, 152] width 377 height 251
click at [525, 127] on div at bounding box center [285, 152] width 552 height 251
click at [553, 18] on icon "button" at bounding box center [552, 18] width 6 height 6
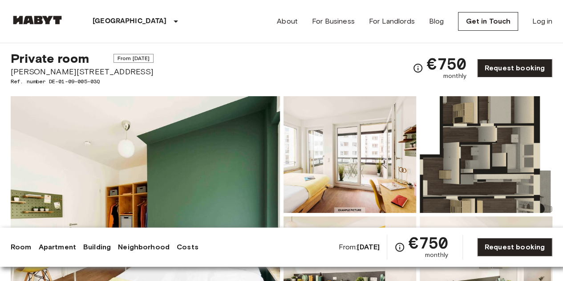
scroll to position [0, 0]
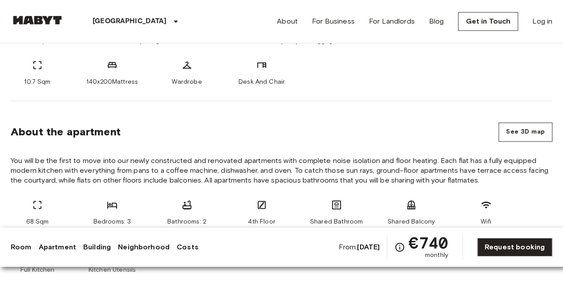
scroll to position [374, 0]
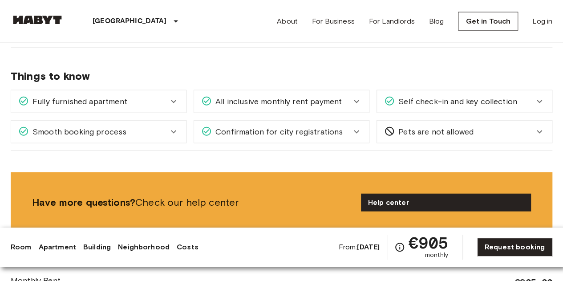
scroll to position [995, 0]
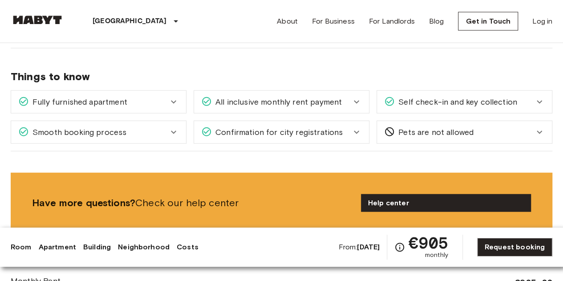
click at [352, 97] on icon at bounding box center [356, 102] width 11 height 11
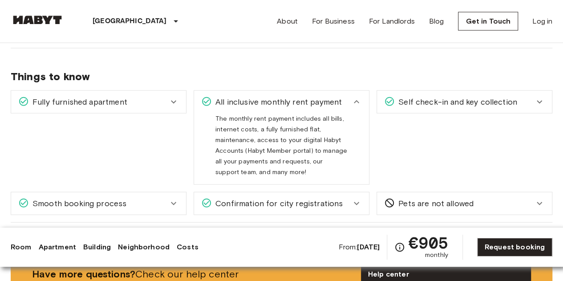
click at [352, 97] on icon at bounding box center [356, 102] width 11 height 11
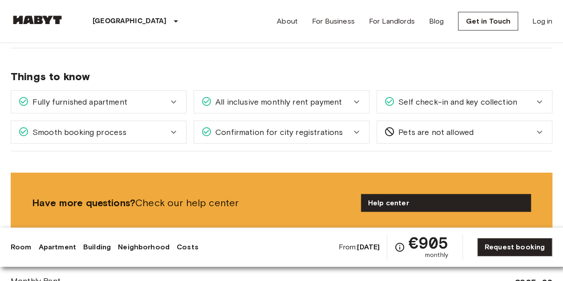
click at [512, 96] on span "Self check-in and key collection" at bounding box center [456, 102] width 122 height 12
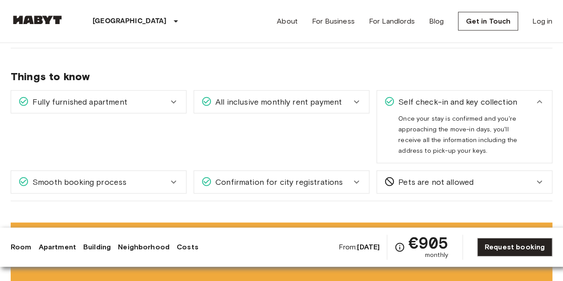
click at [524, 96] on div "Self check-in and key collection" at bounding box center [459, 102] width 150 height 12
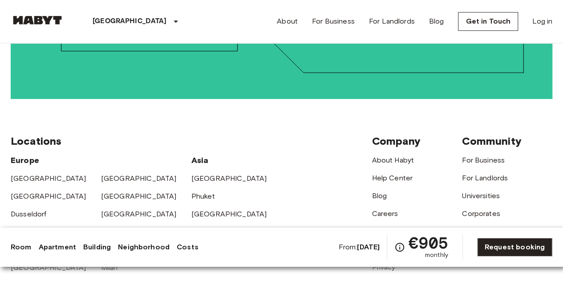
scroll to position [2134, 0]
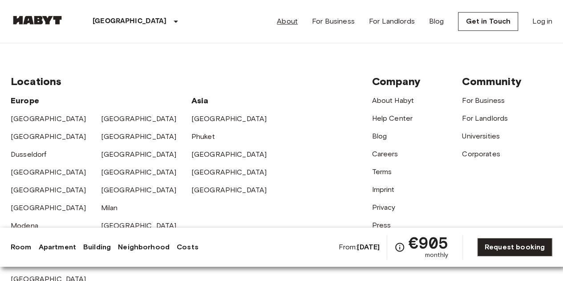
click at [293, 24] on link "About" at bounding box center [287, 21] width 21 height 11
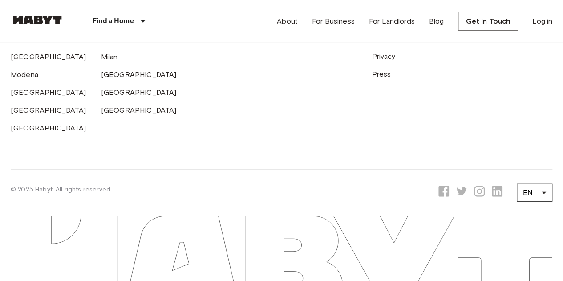
scroll to position [2759, 0]
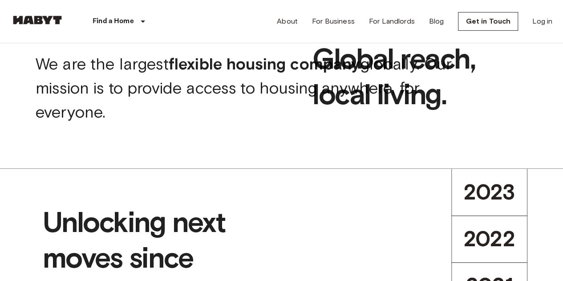
scroll to position [0, 0]
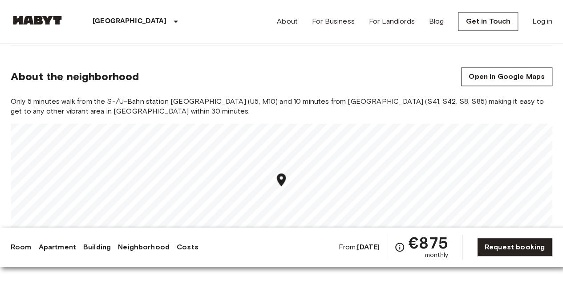
scroll to position [715, 0]
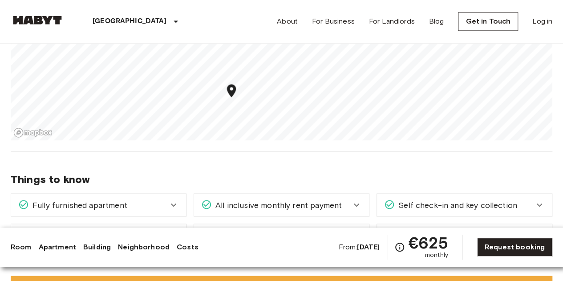
scroll to position [640, 0]
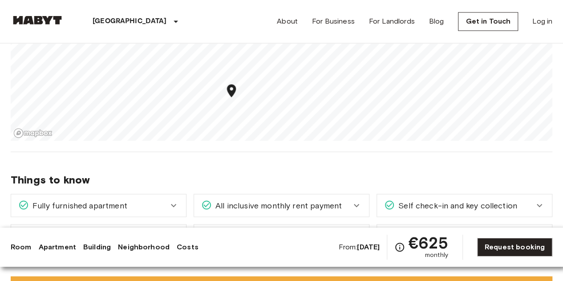
click at [357, 198] on div "All inclusive monthly rent payment" at bounding box center [281, 205] width 175 height 22
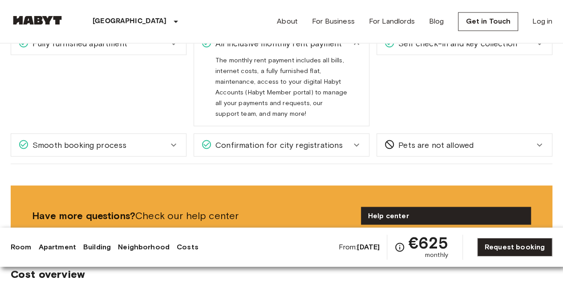
click at [264, 178] on div "[GEOGRAPHIC_DATA] [GEOGRAPHIC_DATA] [GEOGRAPHIC_DATA] Private room Private room…" at bounding box center [281, 215] width 563 height 1948
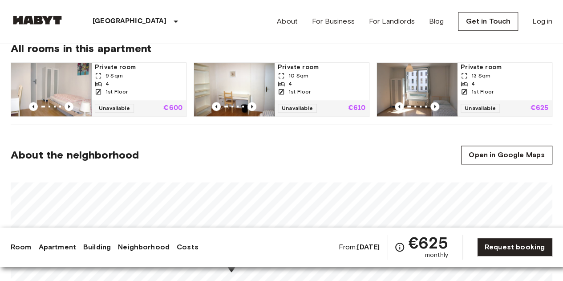
scroll to position [465, 0]
